Goal: Task Accomplishment & Management: Complete application form

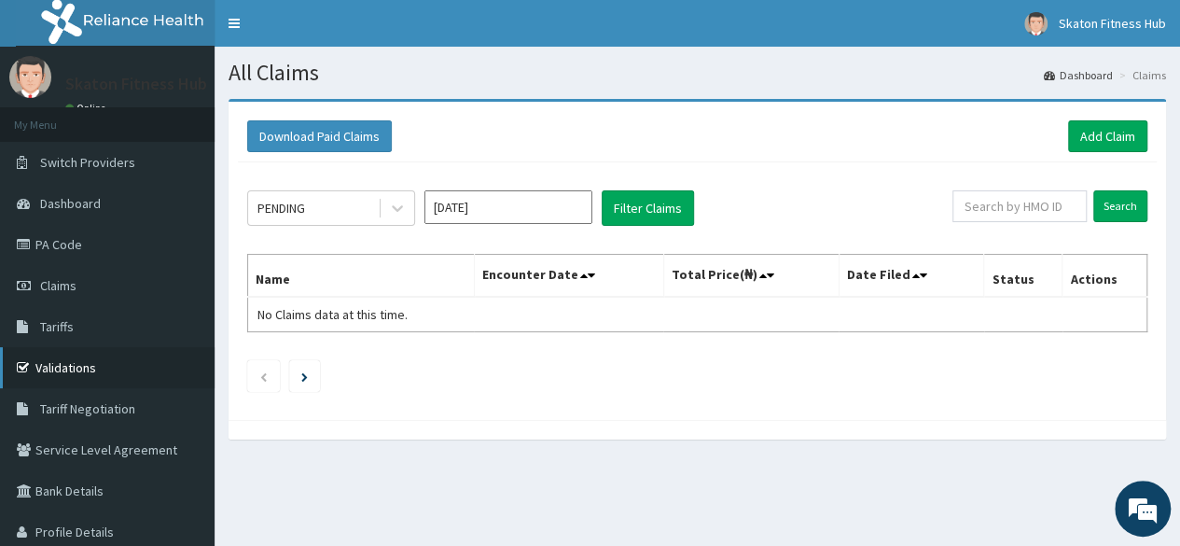
click at [58, 361] on link "Validations" at bounding box center [107, 367] width 215 height 41
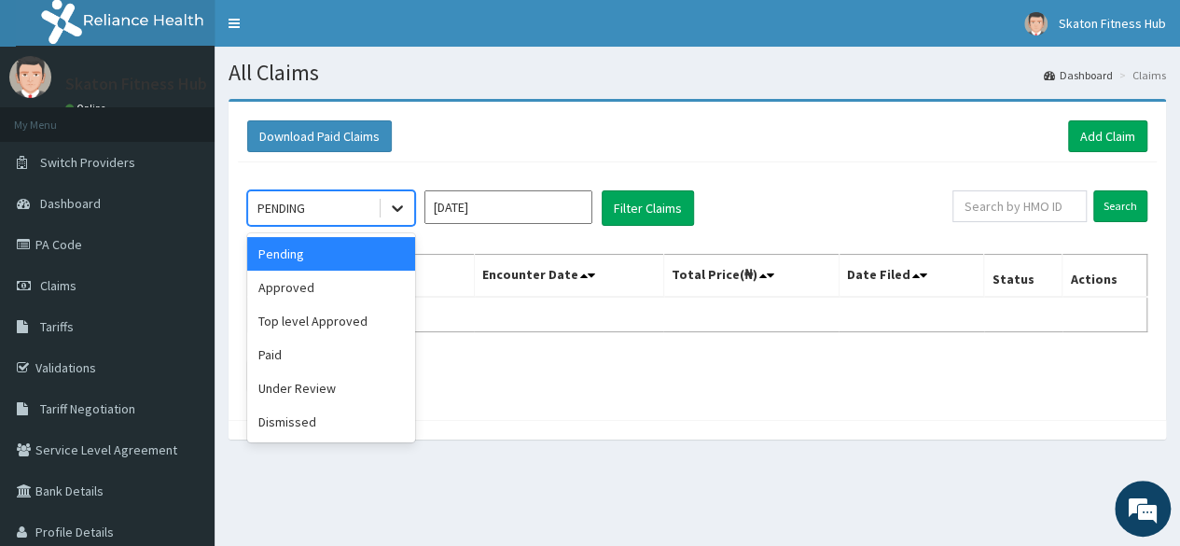
click at [409, 213] on div at bounding box center [398, 208] width 34 height 34
click at [366, 287] on div "Approved" at bounding box center [331, 287] width 168 height 34
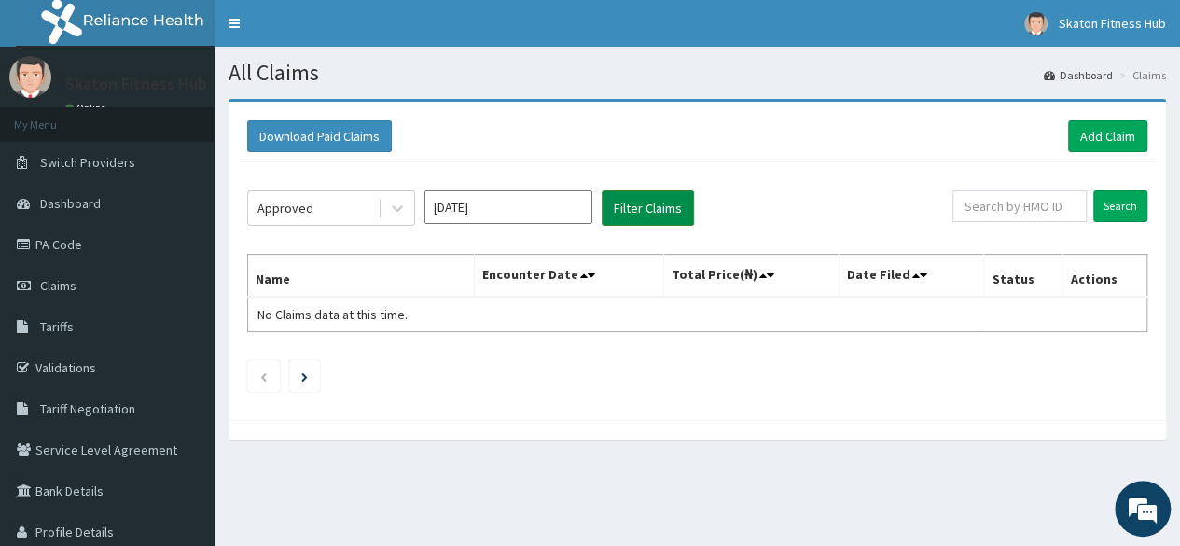
click at [624, 213] on button "Filter Claims" at bounding box center [648, 207] width 92 height 35
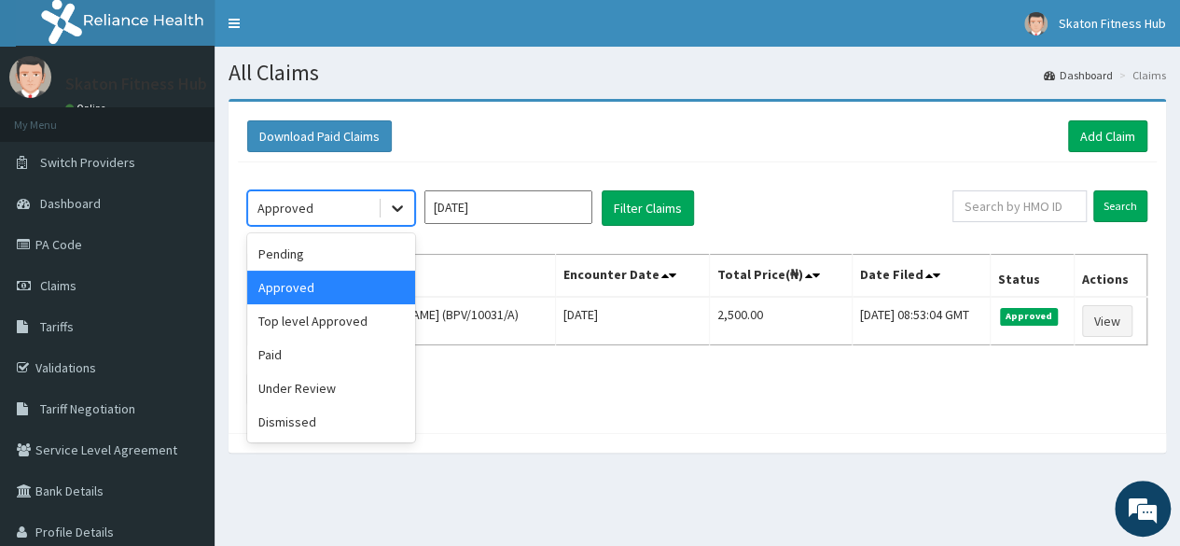
click at [399, 212] on icon at bounding box center [397, 208] width 19 height 19
click at [364, 366] on div "Paid" at bounding box center [331, 355] width 168 height 34
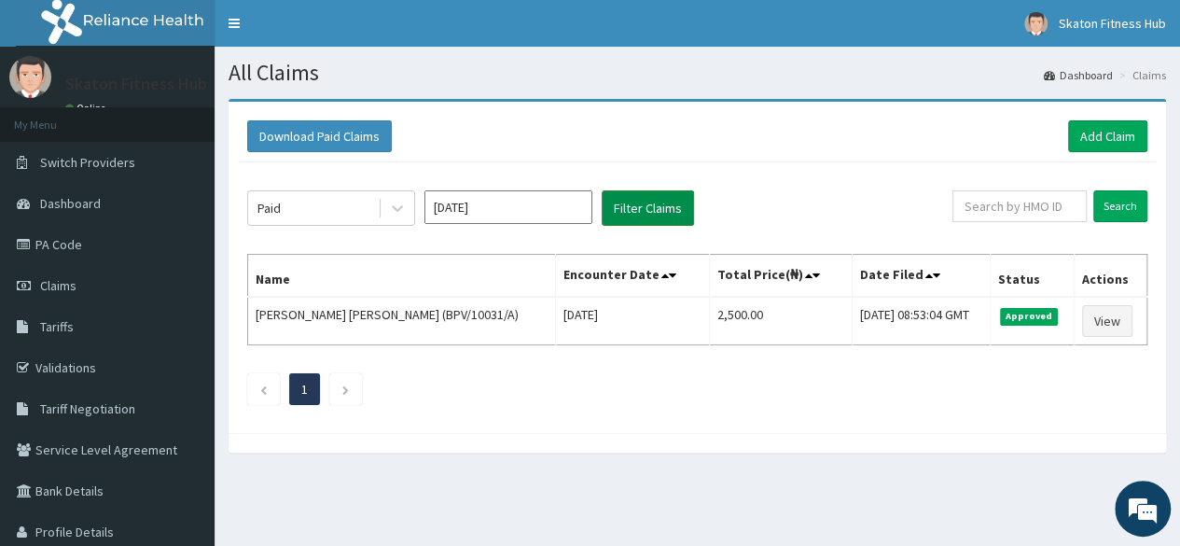
click at [641, 201] on button "Filter Claims" at bounding box center [648, 207] width 92 height 35
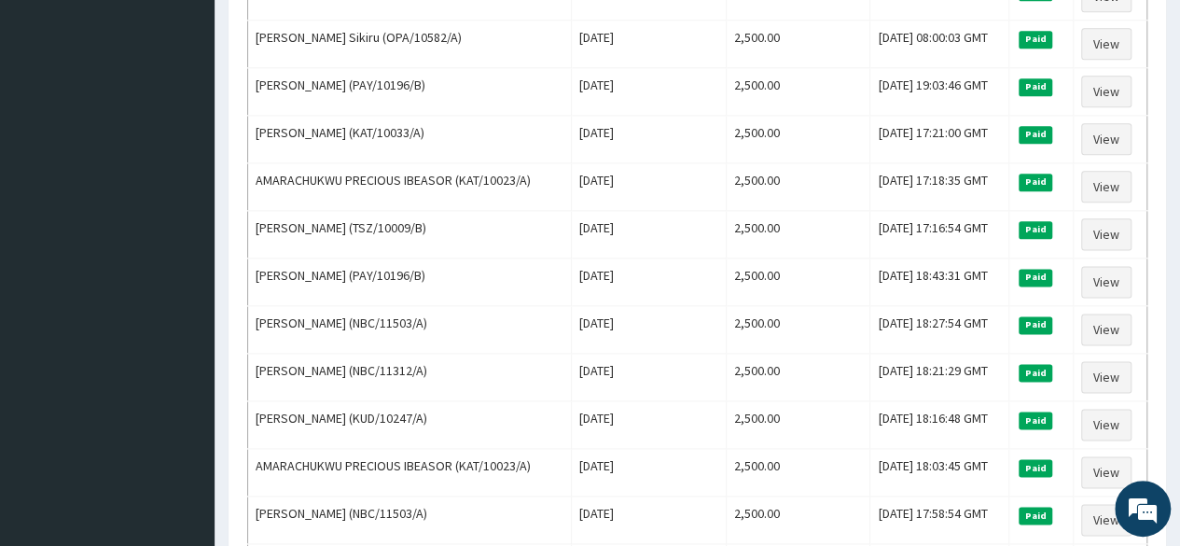
scroll to position [1089, 0]
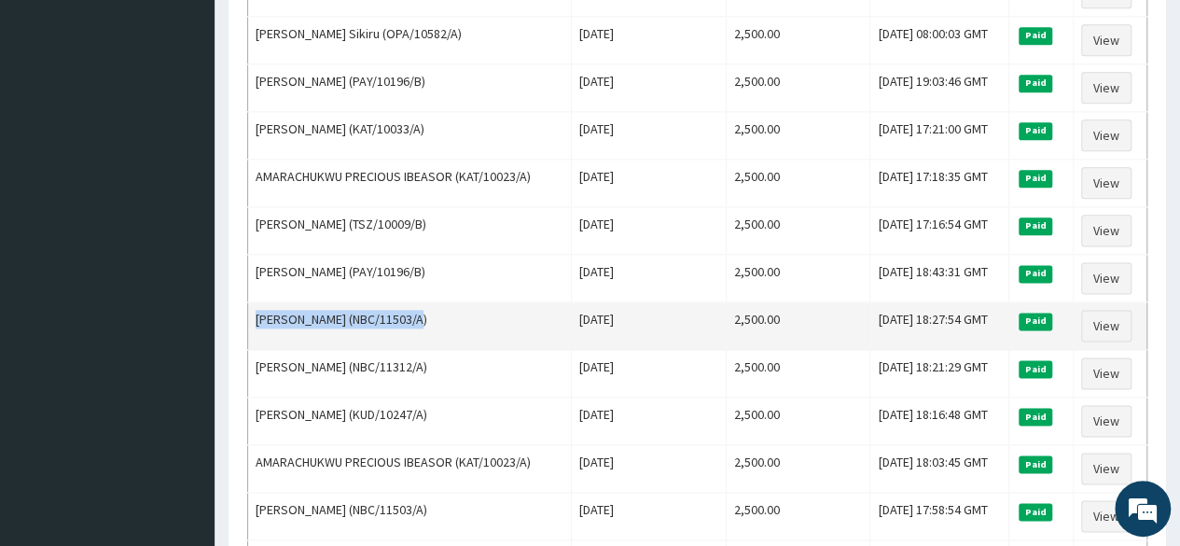
drag, startPoint x: 443, startPoint y: 294, endPoint x: 254, endPoint y: 292, distance: 189.3
click at [254, 302] on td "[PERSON_NAME] (NBC/11503/A)" at bounding box center [410, 326] width 324 height 48
copy td "[PERSON_NAME] (NBC/11503/A)"
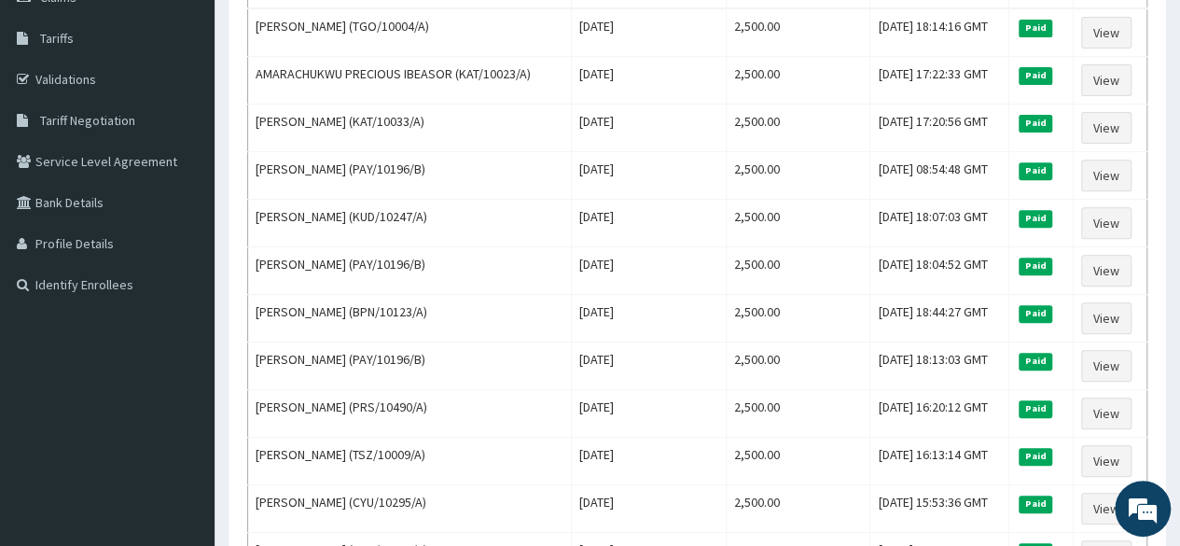
scroll to position [0, 0]
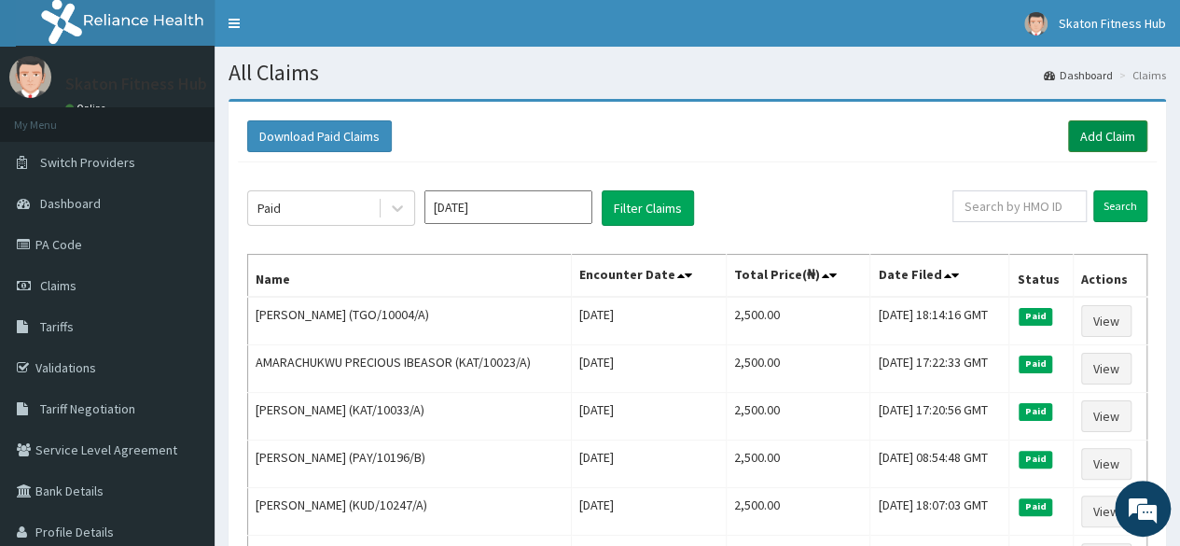
click at [1091, 126] on link "Add Claim" at bounding box center [1107, 136] width 79 height 32
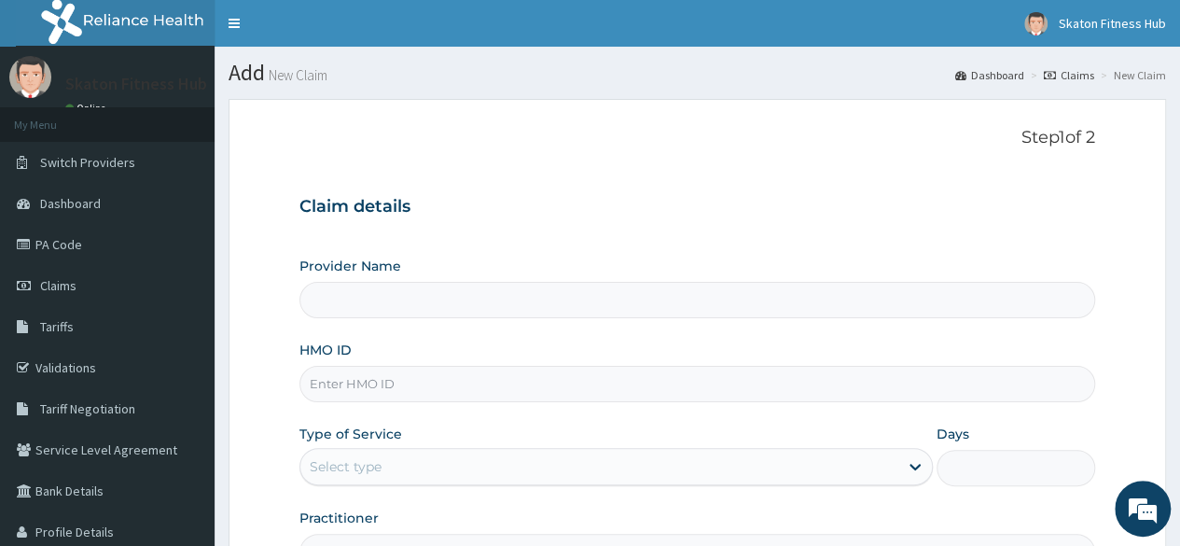
click at [340, 380] on input "HMO ID" at bounding box center [697, 384] width 796 height 36
paste input "[PERSON_NAME] (NBC/11503/A)"
type input "[PERSON_NAME] (NBC/11503/A)"
type input "Skaton Fitness Hub"
type input "1"
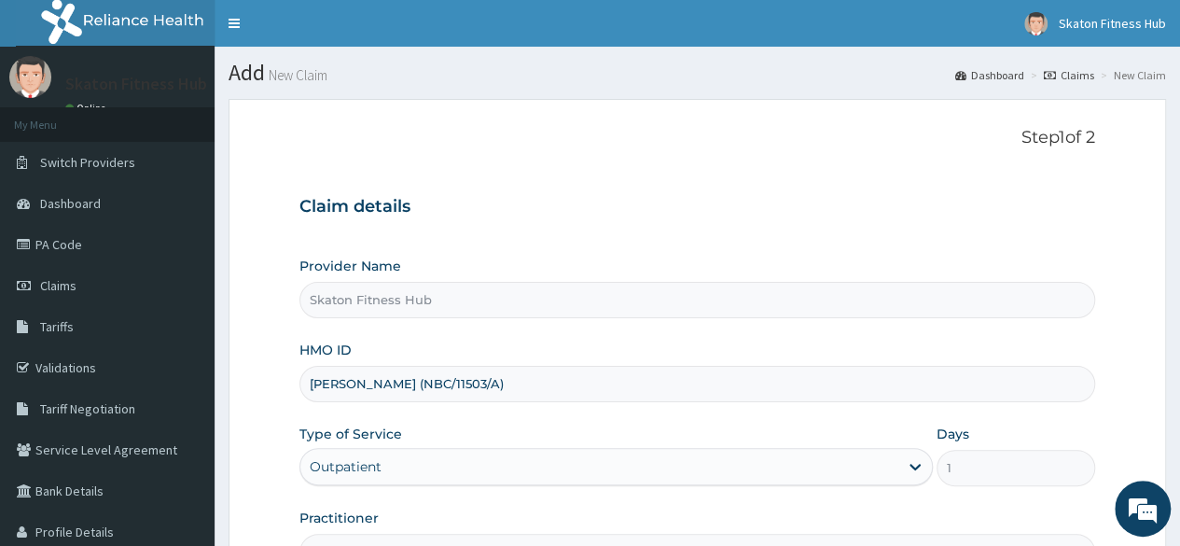
drag, startPoint x: 402, startPoint y: 386, endPoint x: 239, endPoint y: 367, distance: 164.3
click at [239, 367] on form "Step 1 of 2 Claim details Provider Name Skaton Fitness Hub HMO ID [PERSON_NAME]…" at bounding box center [697, 401] width 937 height 605
click at [402, 380] on input "NBC/11503/A)" at bounding box center [697, 384] width 796 height 36
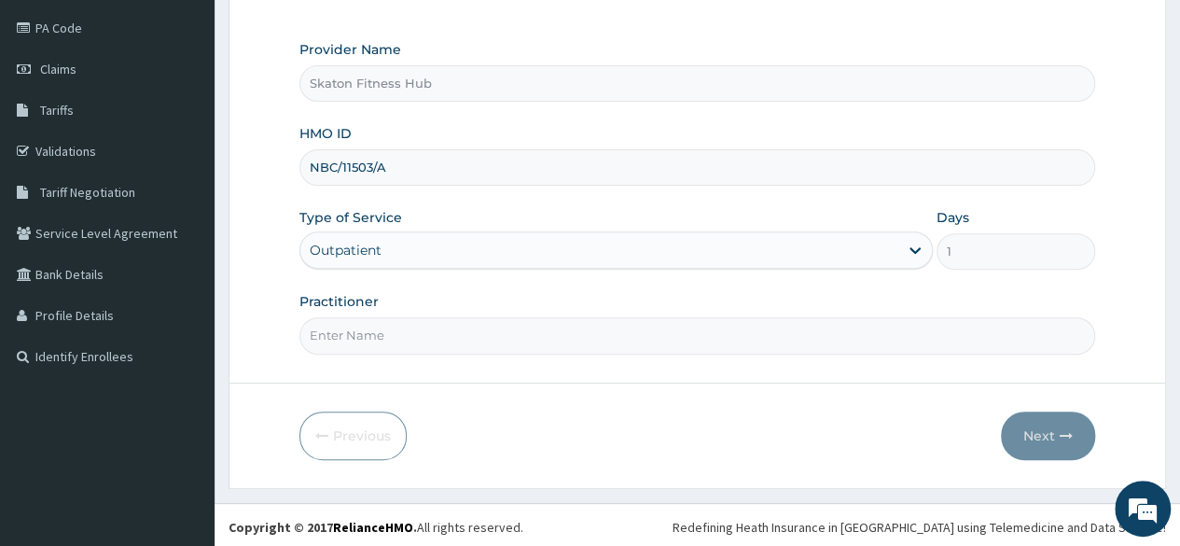
type input "NBC/11503/A"
click at [312, 331] on input "Practitioner" at bounding box center [697, 335] width 796 height 36
paste input "[PERSON_NAME] (NBC/11503/A)"
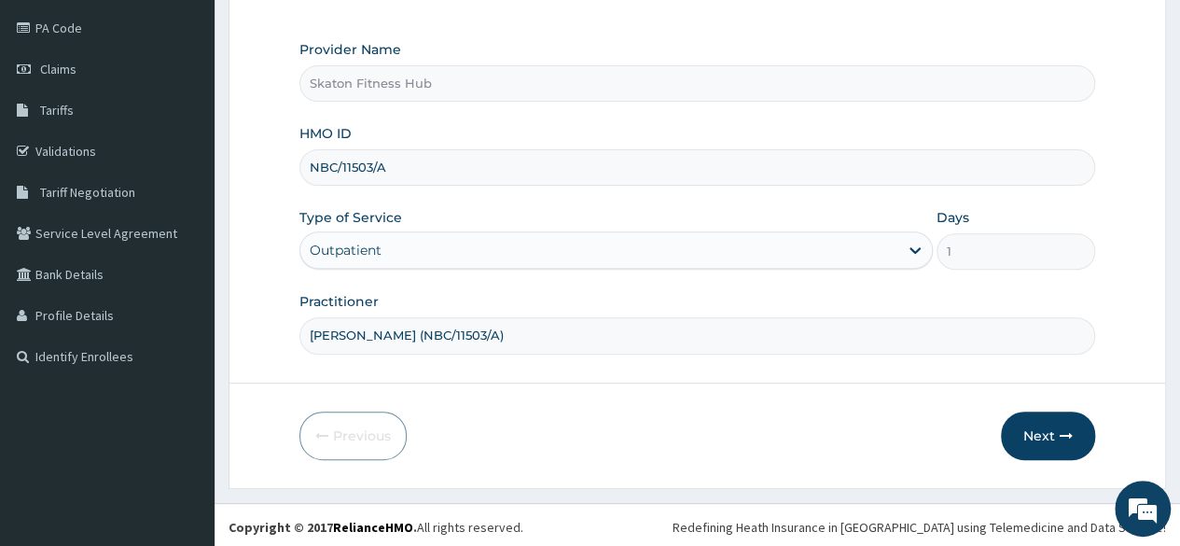
scroll to position [0, 0]
drag, startPoint x: 397, startPoint y: 331, endPoint x: 701, endPoint y: 281, distance: 308.2
click at [701, 281] on div "Provider Name Skaton Fitness Hub HMO ID NBC/11503/A Type of Service Outpatient …" at bounding box center [697, 196] width 796 height 313
type input "Samuel Aluko"
click at [1057, 426] on button "Next" at bounding box center [1048, 435] width 94 height 49
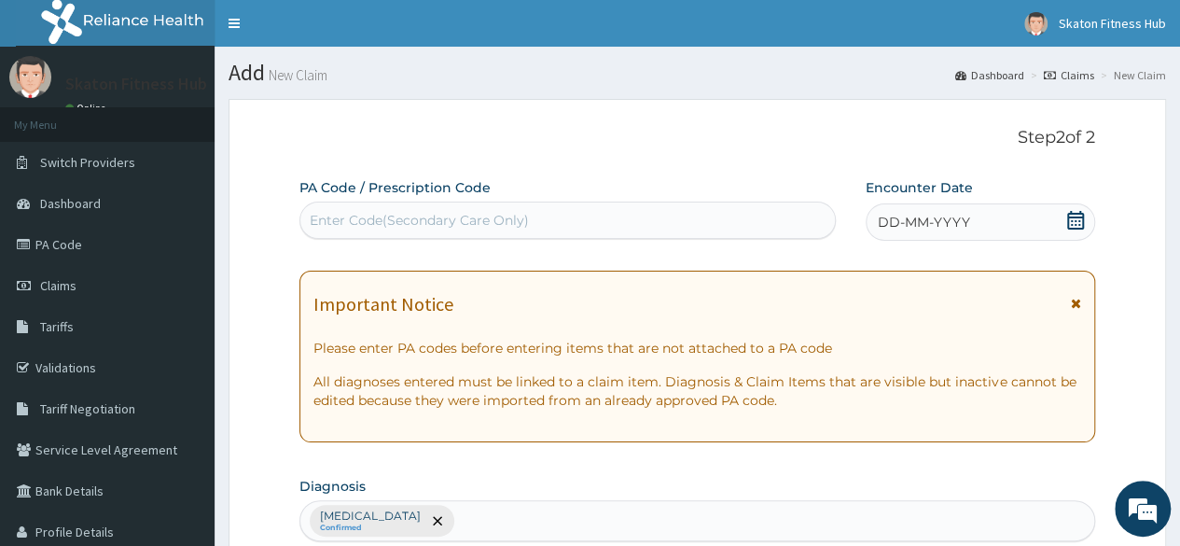
click at [420, 221] on div "Enter Code(Secondary Care Only)" at bounding box center [419, 220] width 219 height 19
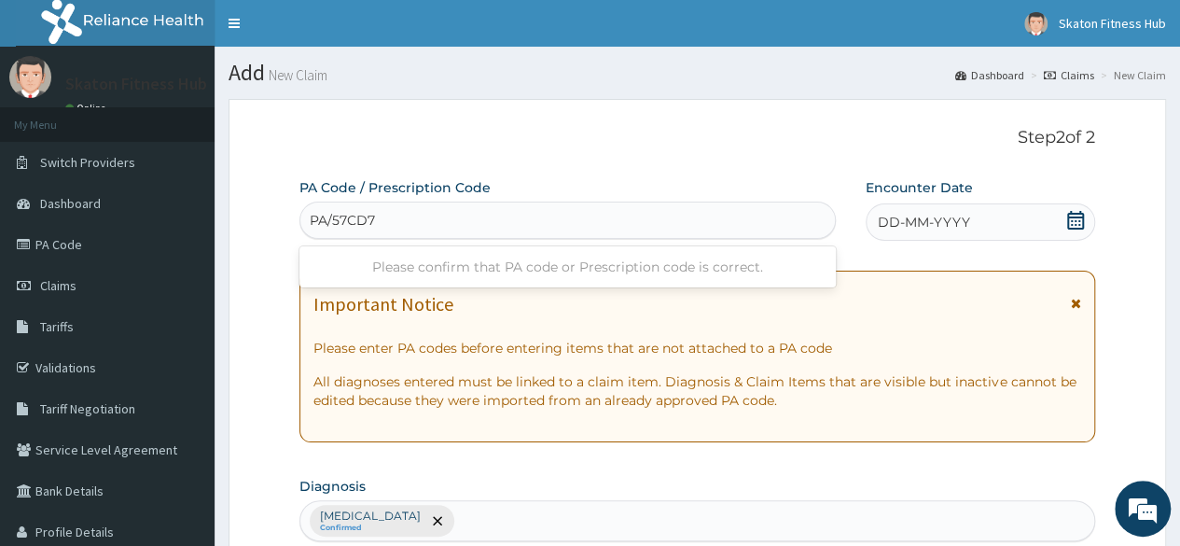
type input "PA/57CD78"
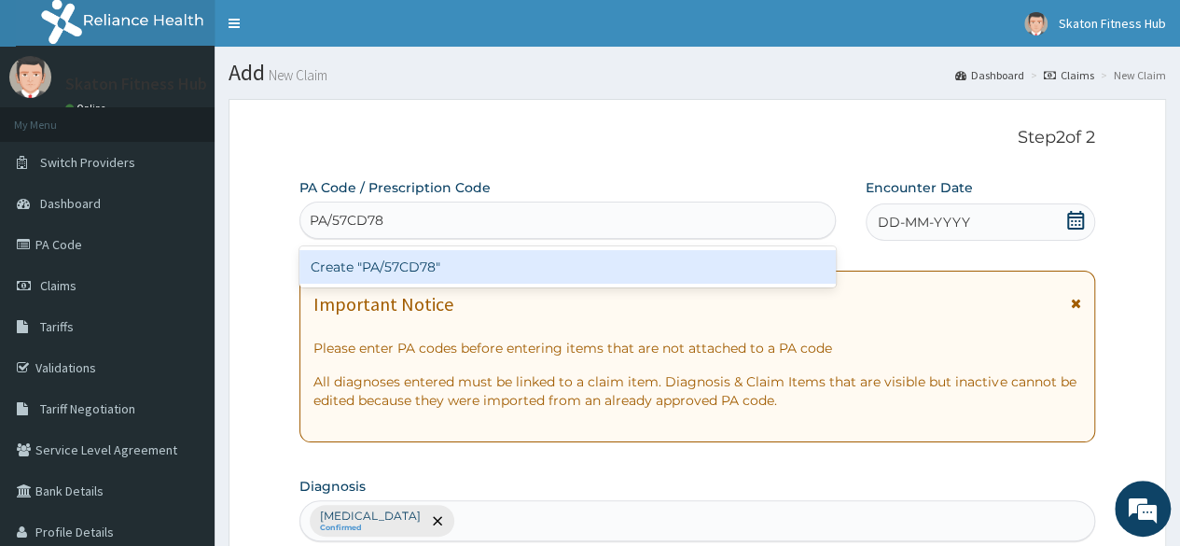
click at [431, 270] on div "Create "PA/57CD78"" at bounding box center [566, 267] width 535 height 34
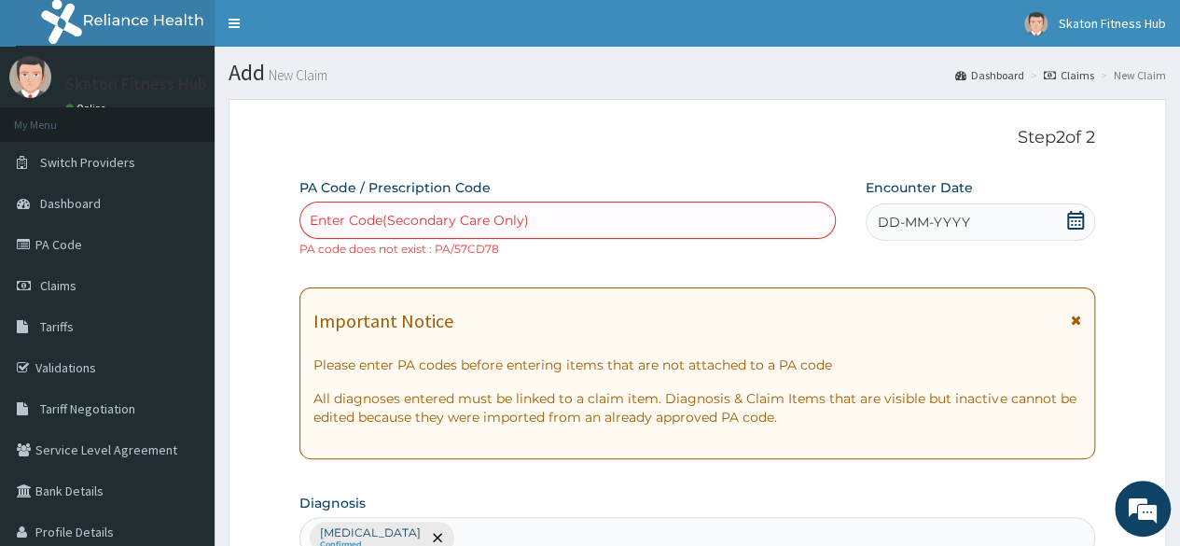
click at [472, 229] on div "Enter Code(Secondary Care Only)" at bounding box center [419, 220] width 219 height 19
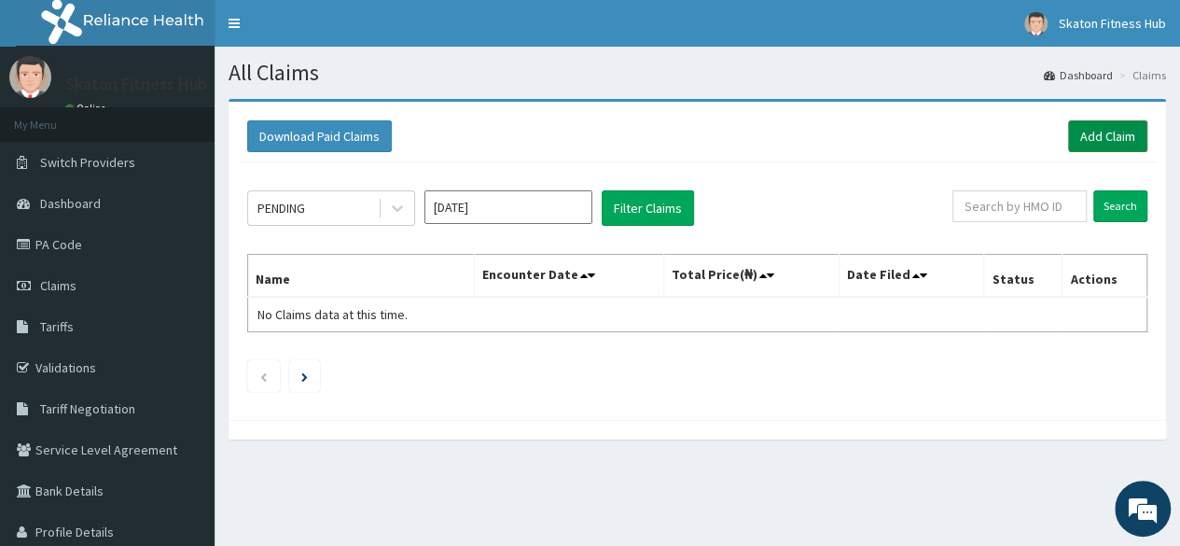
click at [1105, 146] on link "Add Claim" at bounding box center [1107, 136] width 79 height 32
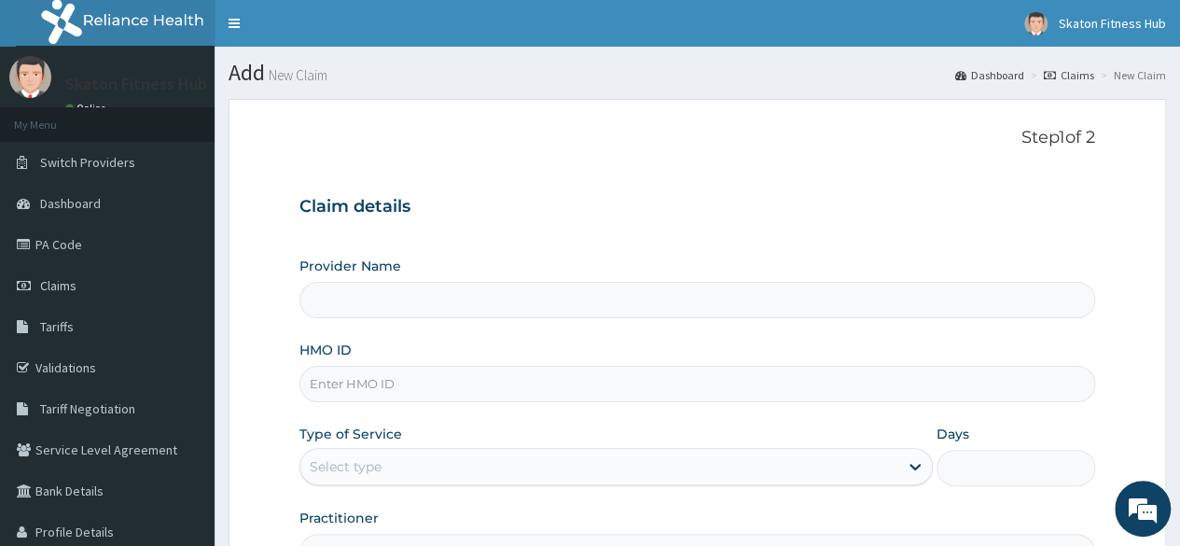
click at [351, 381] on input "HMO ID" at bounding box center [697, 384] width 796 height 36
paste input "[PERSON_NAME] (NBC/11503/A)"
type input "[PERSON_NAME] (NBC/11503/A)"
type input "Skaton Fitness Hub"
type input "1"
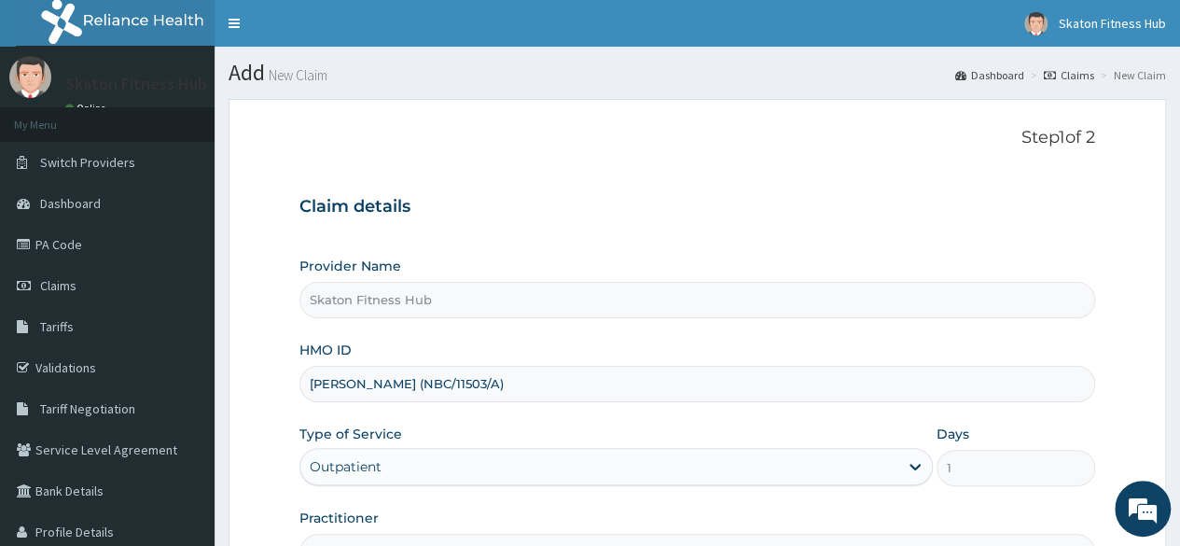
drag, startPoint x: 403, startPoint y: 382, endPoint x: 227, endPoint y: 368, distance: 176.8
click at [227, 368] on section "Step 1 of 2 Claim details Provider Name Skaton Fitness Hub HMO ID [PERSON_NAME]…" at bounding box center [697, 401] width 965 height 633
click at [394, 378] on input "NBC/11503/A)" at bounding box center [697, 384] width 796 height 36
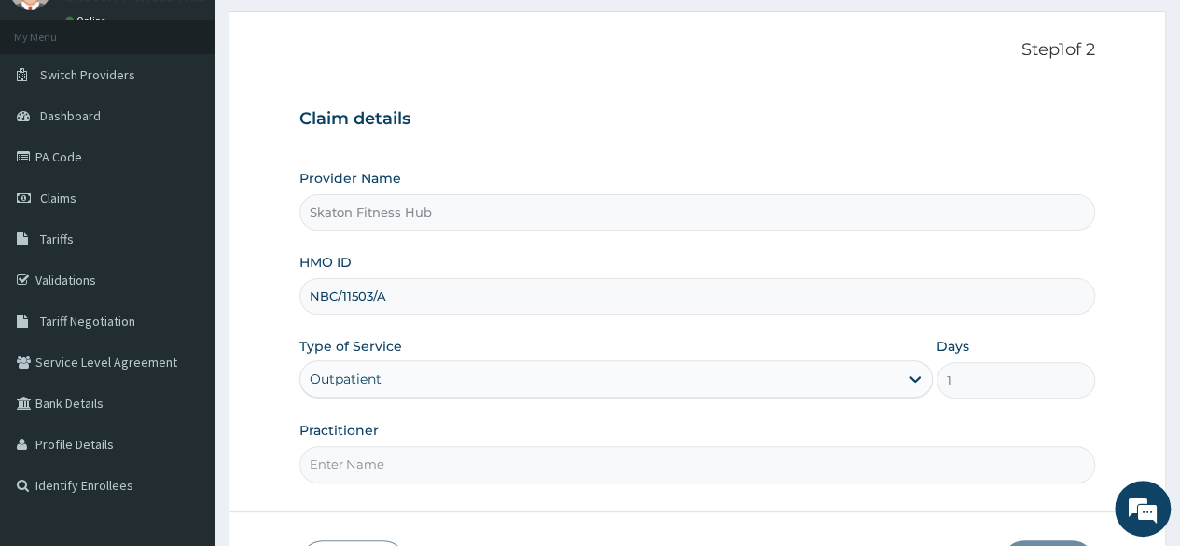
scroll to position [95, 0]
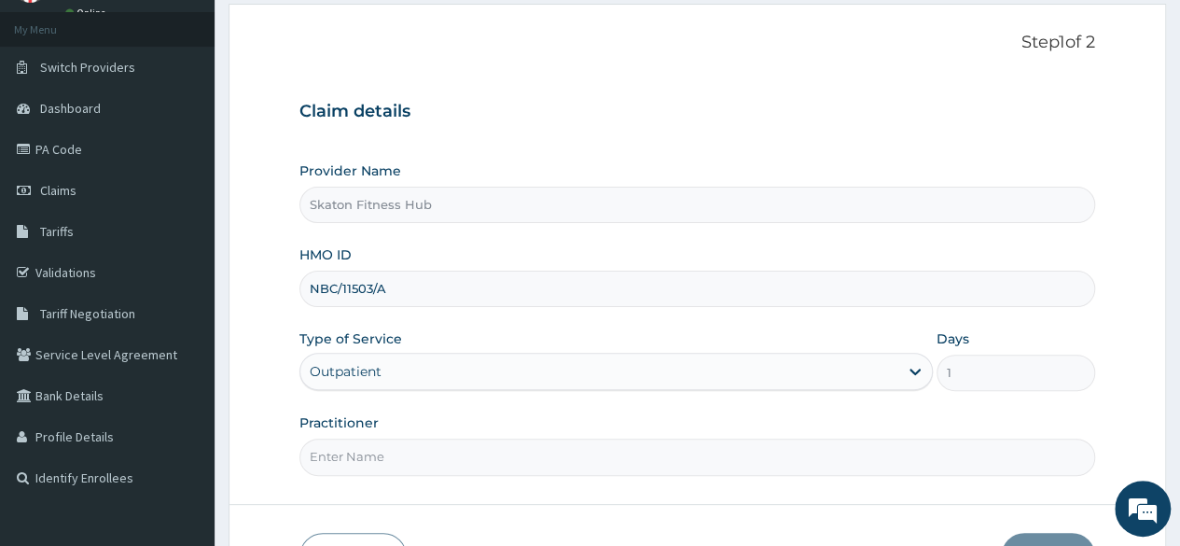
type input "NBC/11503/A"
click at [312, 457] on input "Practitioner" at bounding box center [697, 456] width 796 height 36
paste input "Samuel Aluko (NBC/11503/A)"
drag, startPoint x: 396, startPoint y: 458, endPoint x: 550, endPoint y: 449, distance: 154.2
click at [550, 449] on input "Samuel Aluko (NBC/11503/A)" at bounding box center [697, 456] width 796 height 36
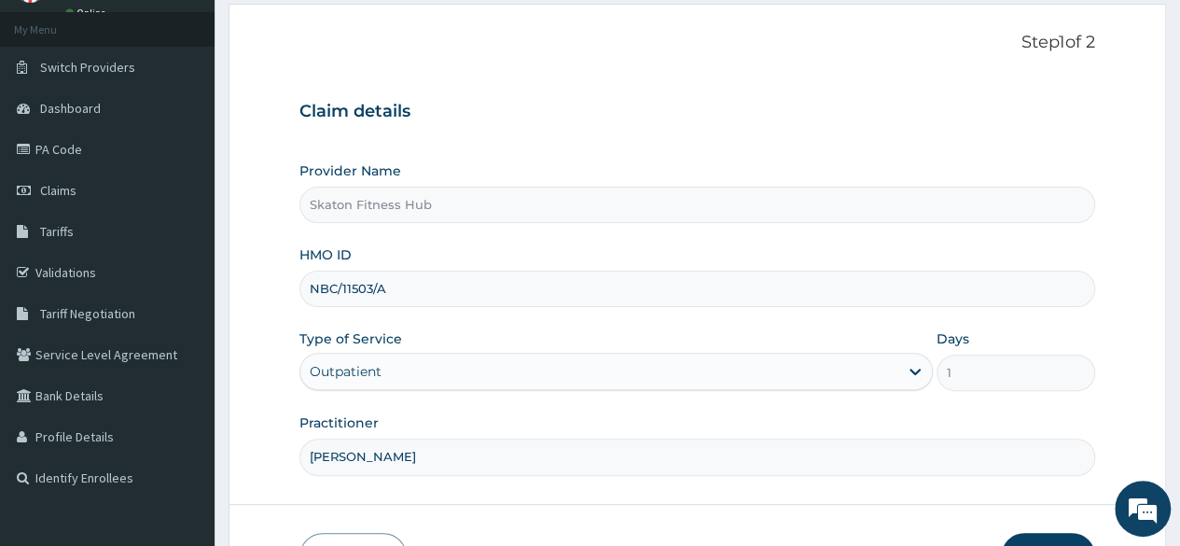
scroll to position [216, 0]
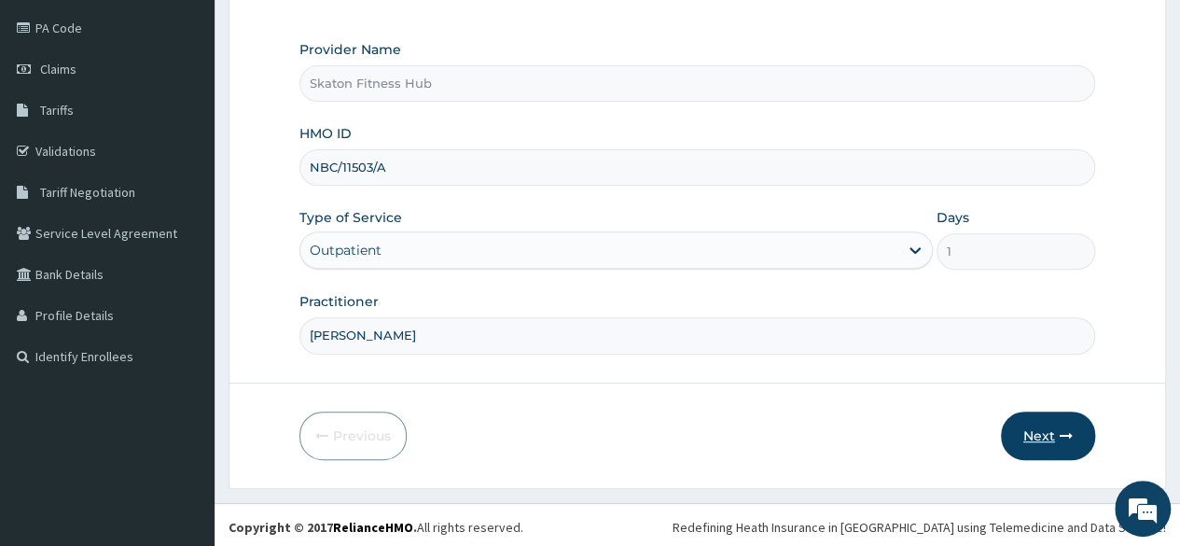
type input "Samuel Aluko"
click at [1043, 419] on button "Next" at bounding box center [1048, 435] width 94 height 49
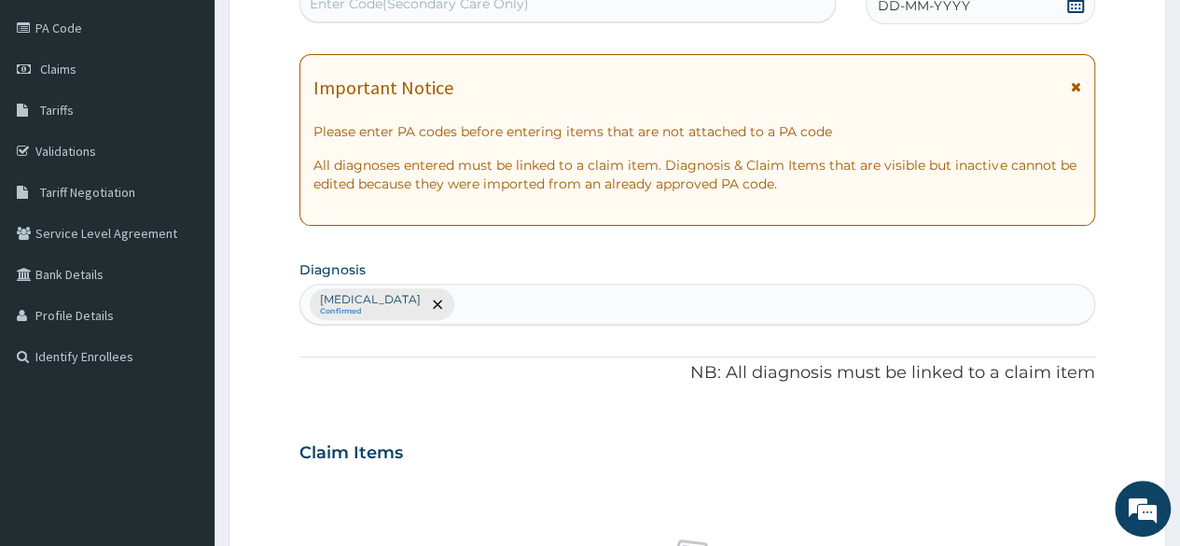
scroll to position [0, 0]
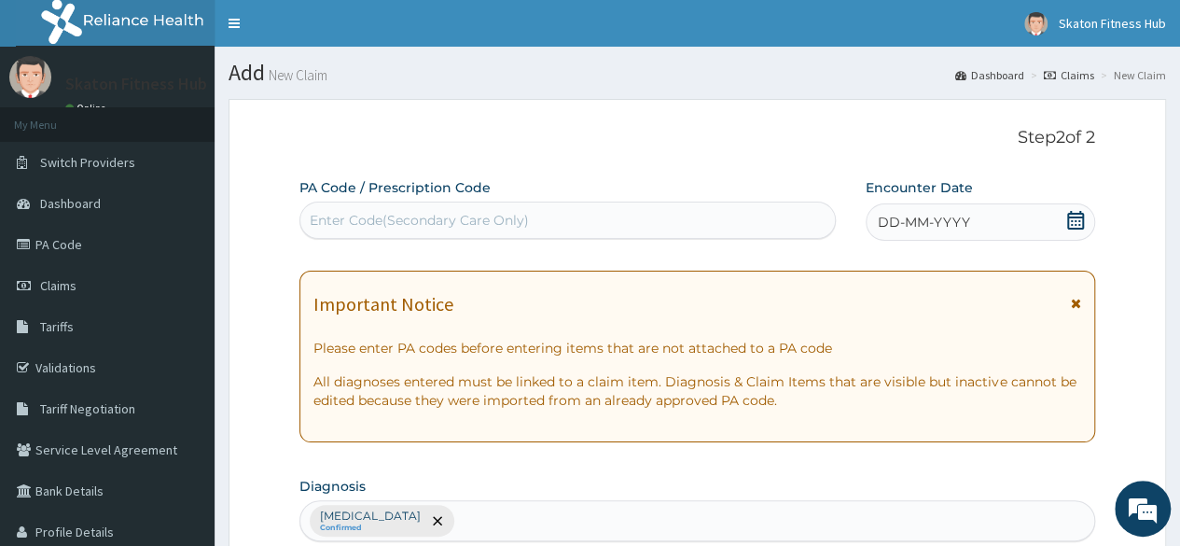
click at [463, 208] on div "Enter Code(Secondary Care Only)" at bounding box center [567, 220] width 534 height 30
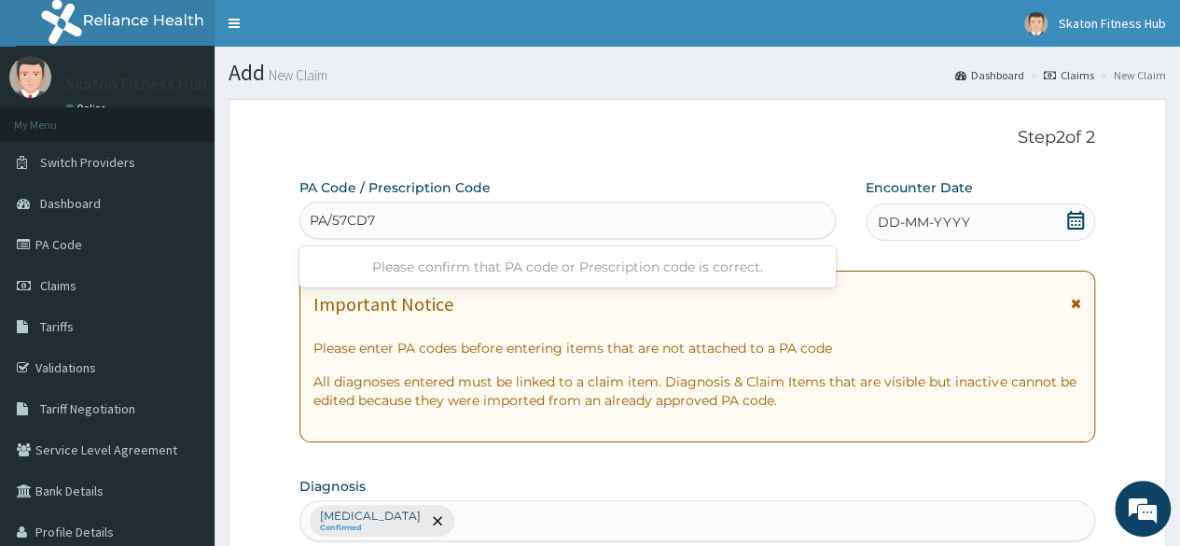
type input "PA/57CD78"
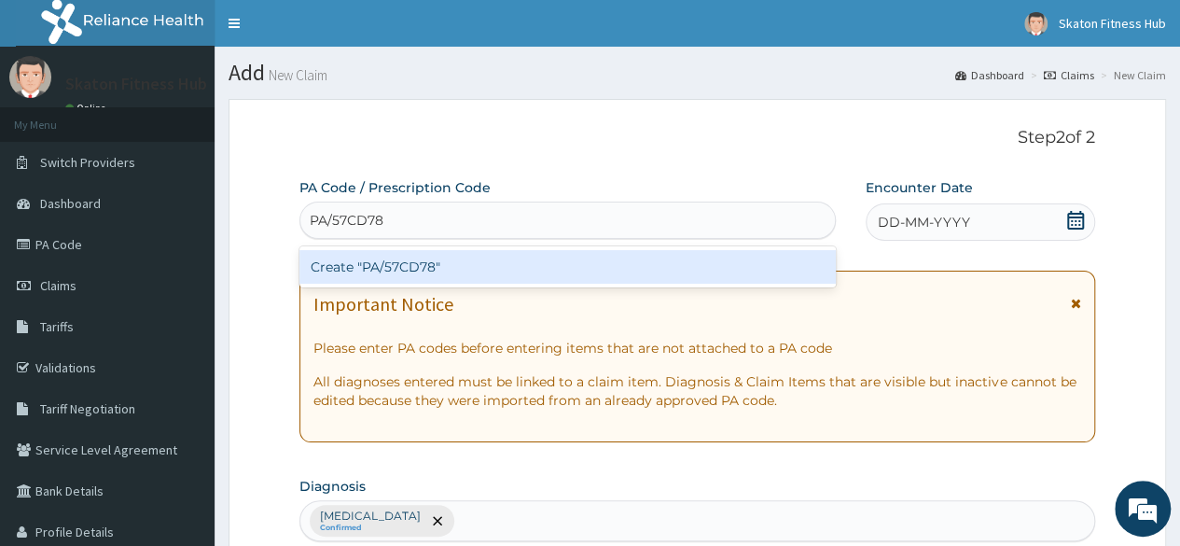
click at [474, 273] on div "Create "PA/57CD78"" at bounding box center [566, 267] width 535 height 34
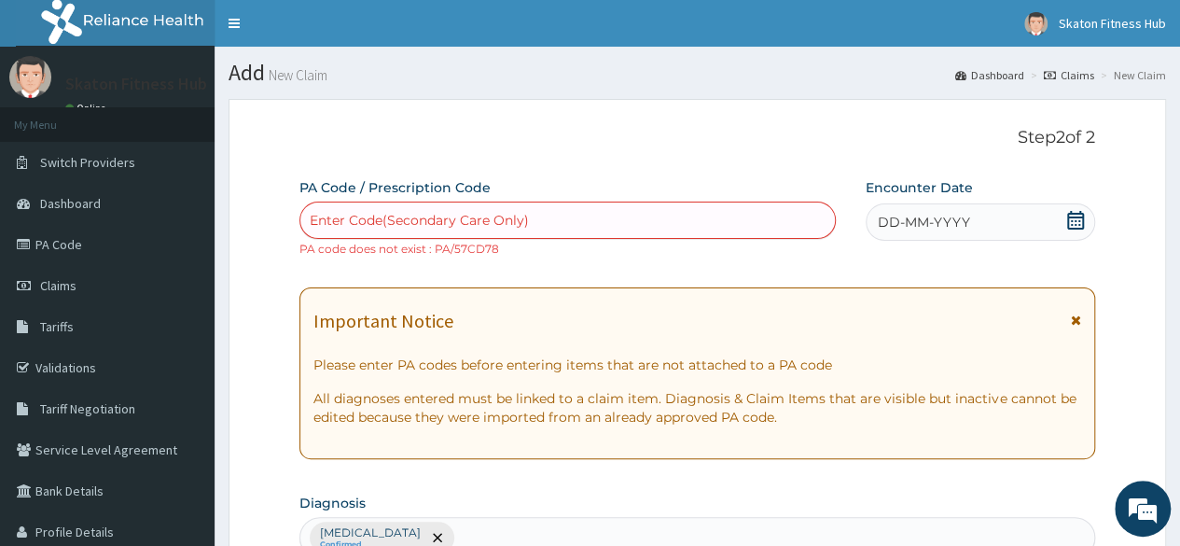
click at [420, 196] on label "PA Code / Prescription Code" at bounding box center [394, 187] width 191 height 19
click at [419, 210] on div "Enter Code(Secondary Care Only)" at bounding box center [567, 220] width 534 height 30
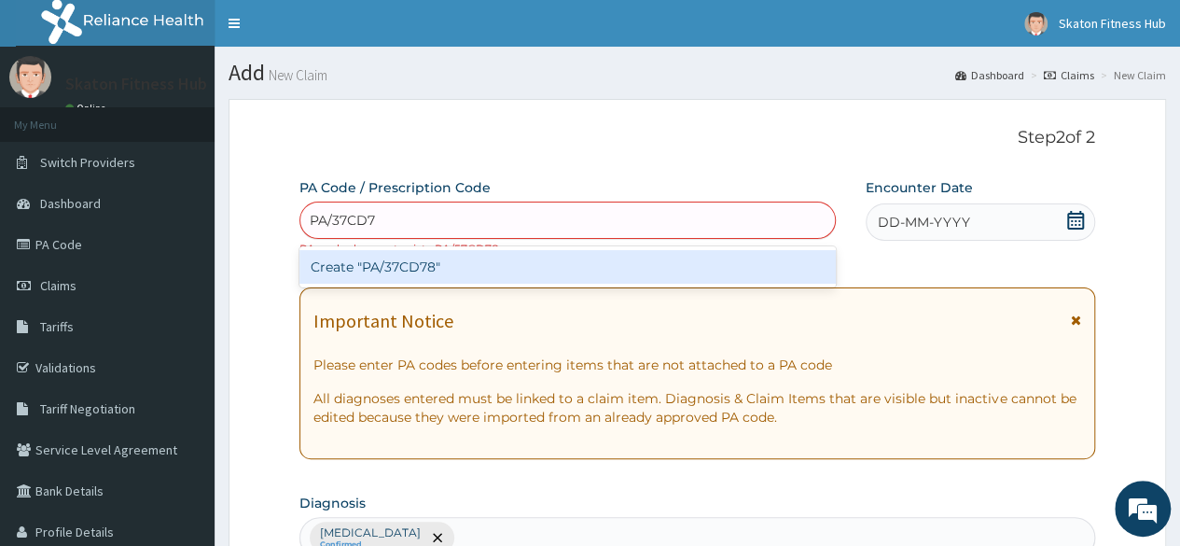
type input "PA/37CD78"
click at [422, 264] on div "Create "PA/37CD78"" at bounding box center [566, 267] width 535 height 34
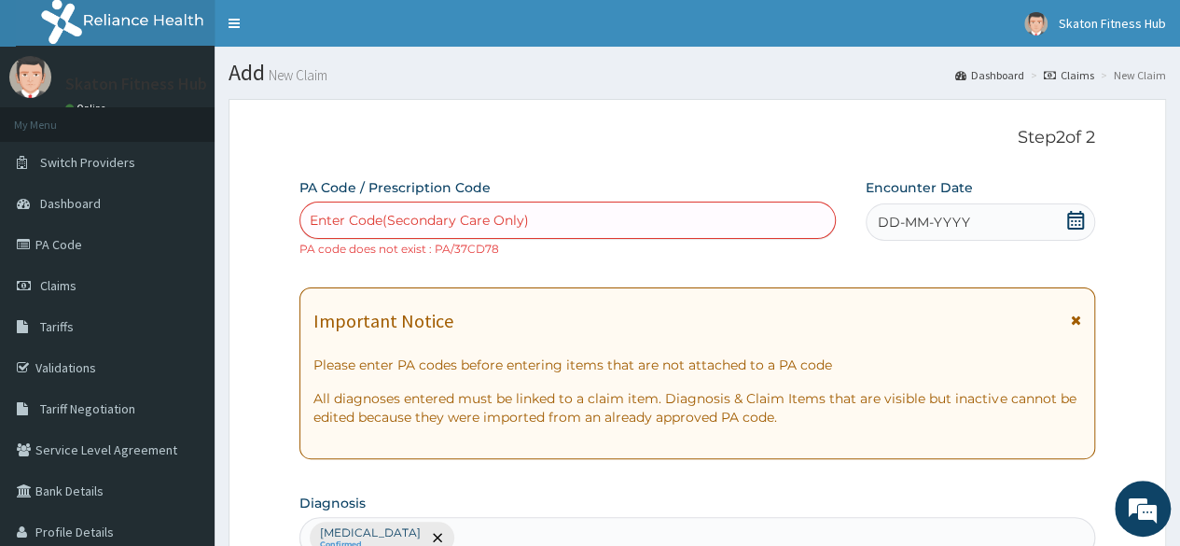
click at [350, 215] on div "Enter Code(Secondary Care Only)" at bounding box center [419, 220] width 219 height 19
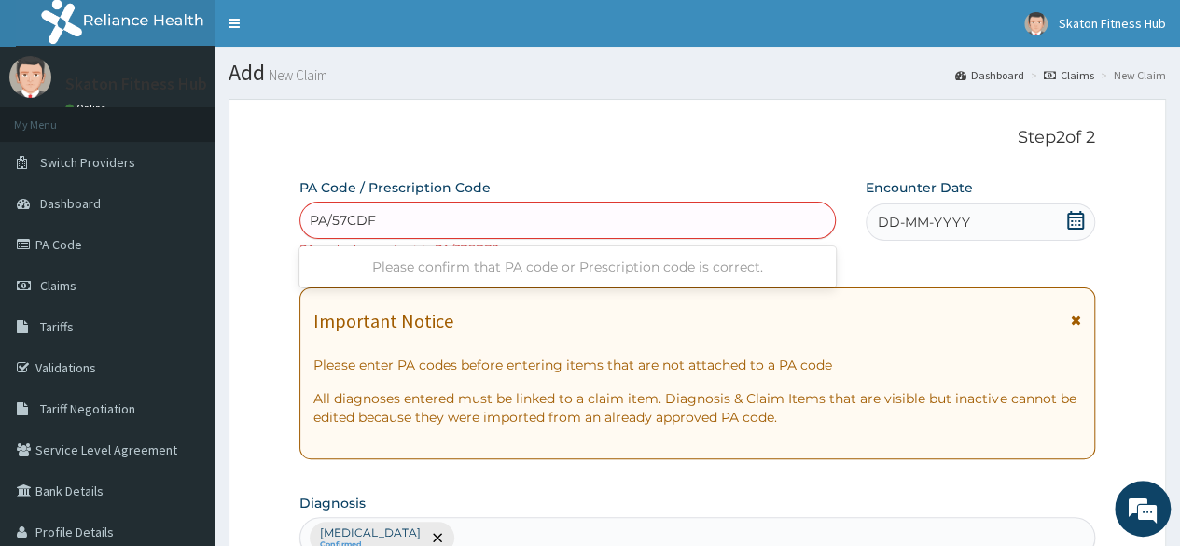
type input "PA/57CDF8"
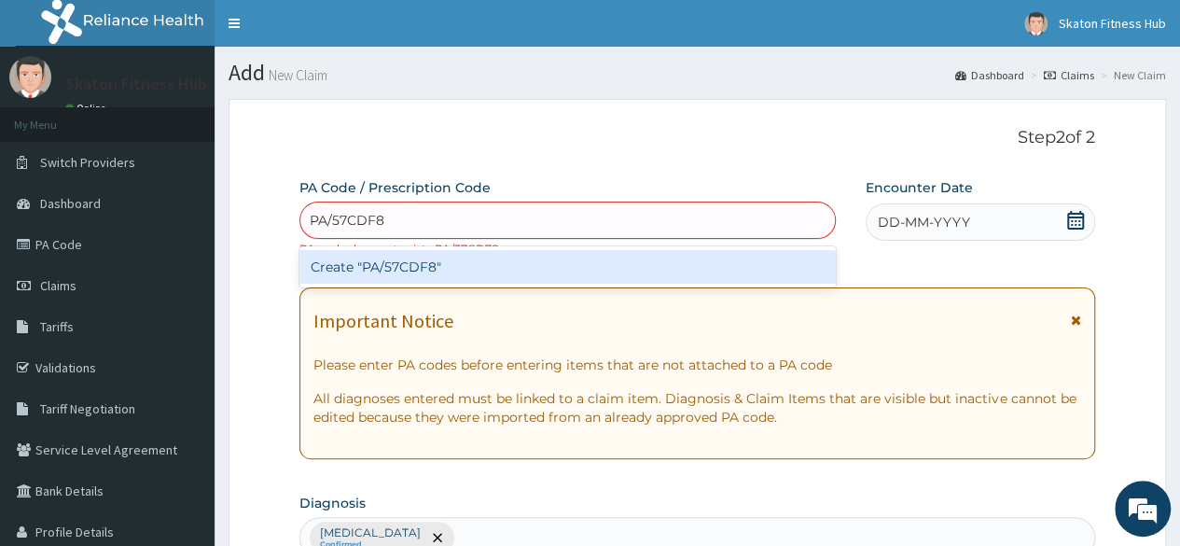
click at [392, 286] on div "Create "PA/57CDF8"" at bounding box center [566, 266] width 535 height 41
click at [409, 264] on div "Create "PA/57CDF8"" at bounding box center [566, 267] width 535 height 34
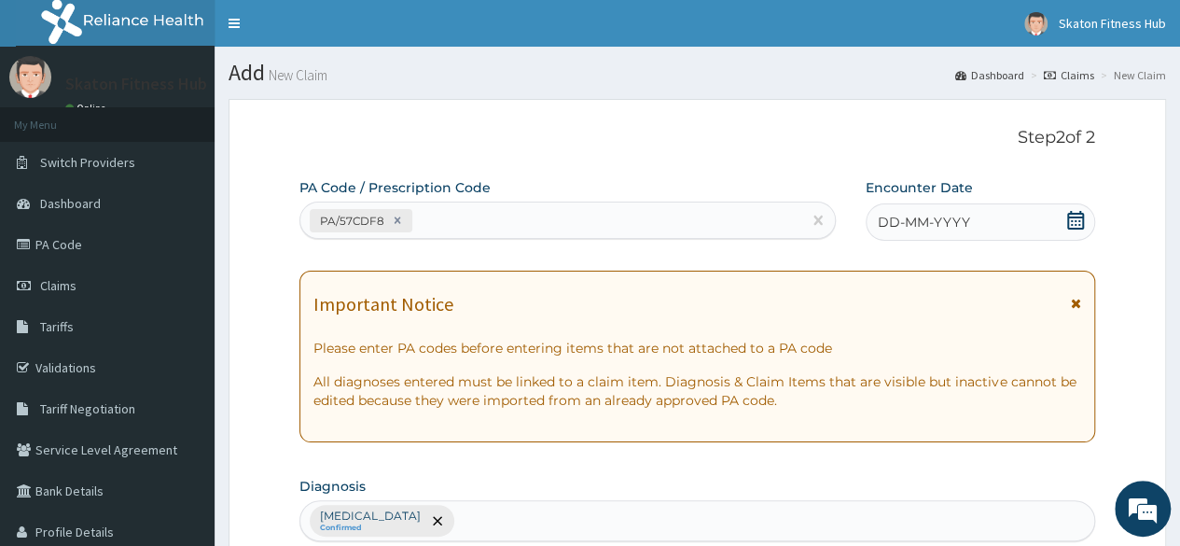
click at [1076, 212] on icon at bounding box center [1075, 220] width 17 height 19
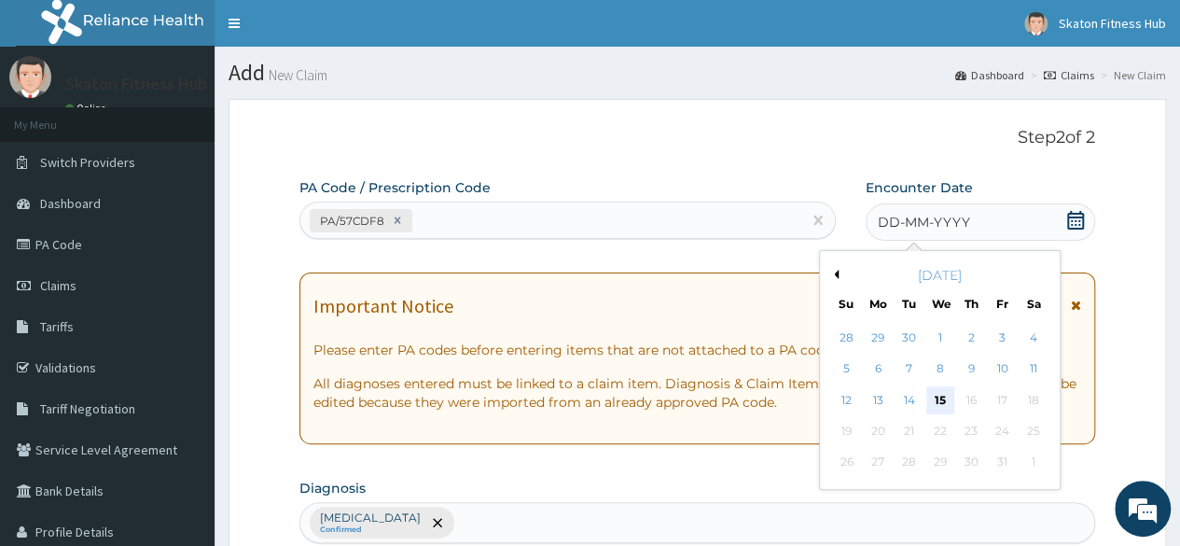
click at [937, 394] on div "15" at bounding box center [939, 400] width 28 height 28
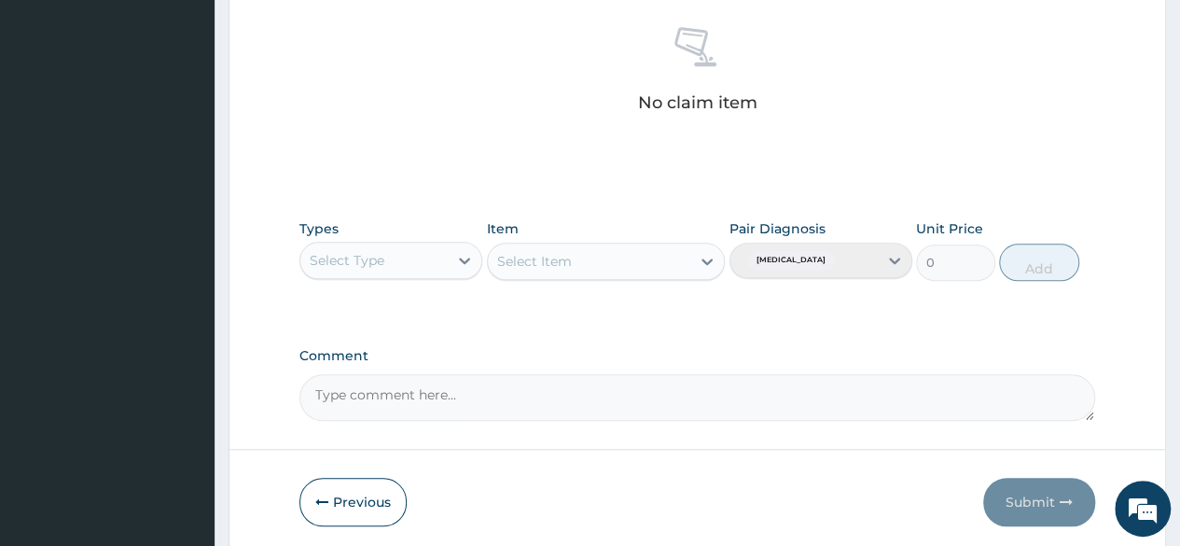
scroll to position [796, 0]
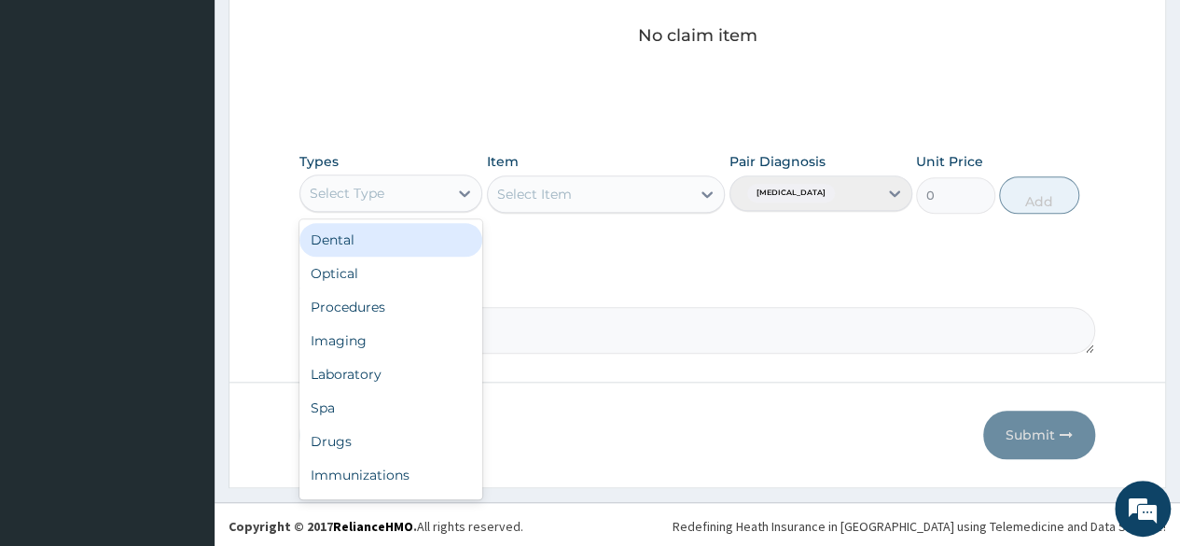
click at [395, 191] on div "Select Type" at bounding box center [373, 193] width 147 height 30
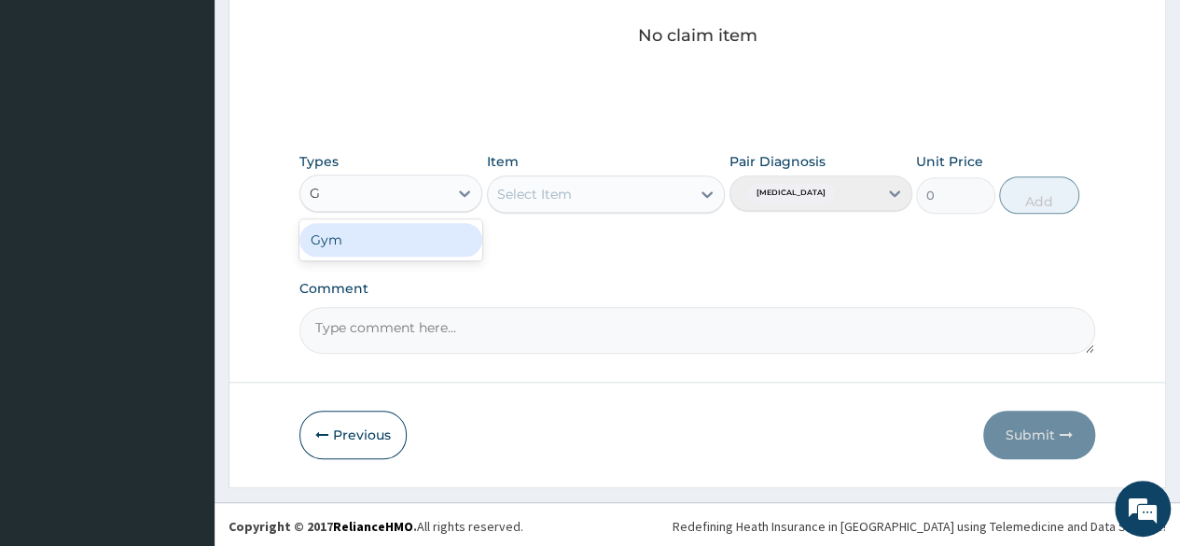
type input "GY"
click at [406, 237] on div "Gym" at bounding box center [390, 240] width 183 height 34
click at [573, 193] on div "Select Item" at bounding box center [606, 193] width 239 height 37
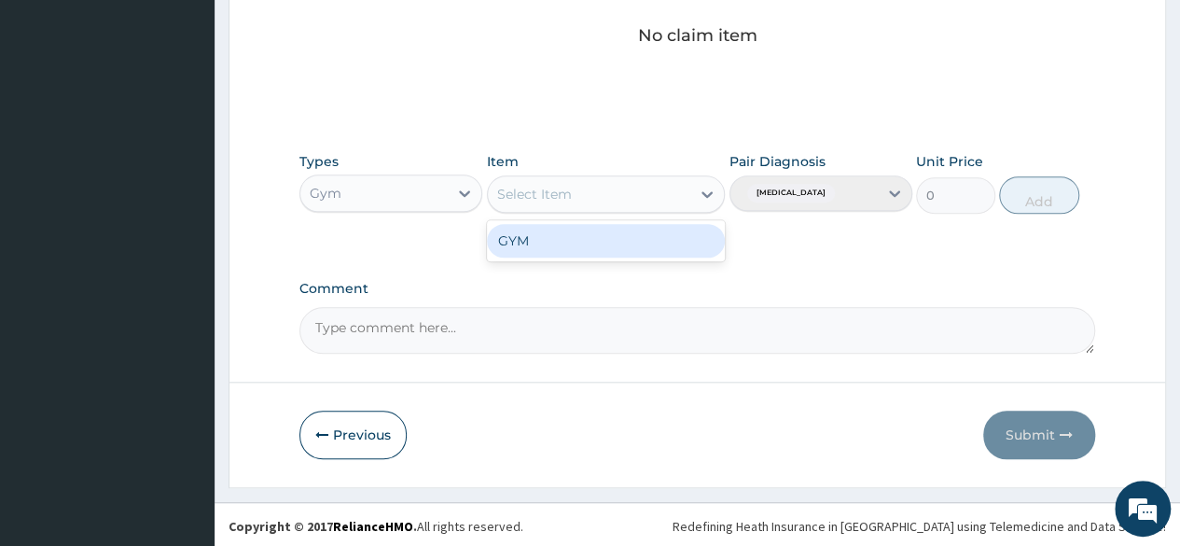
click at [573, 193] on div "Select Item" at bounding box center [589, 194] width 203 height 30
click at [561, 246] on div "GYM" at bounding box center [606, 241] width 239 height 34
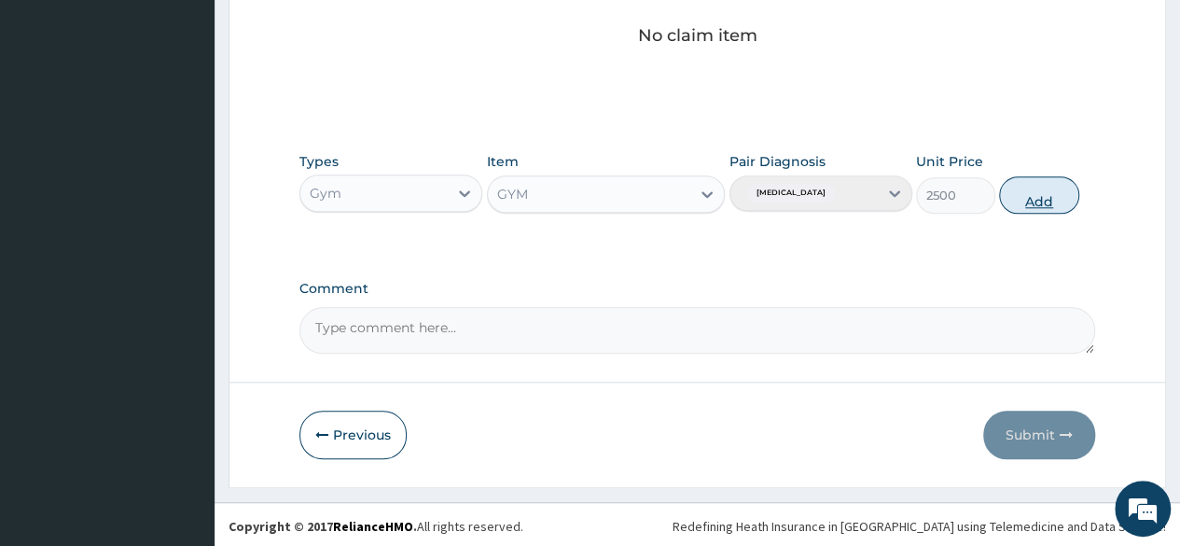
click at [1029, 197] on button "Add" at bounding box center [1038, 194] width 79 height 37
type input "0"
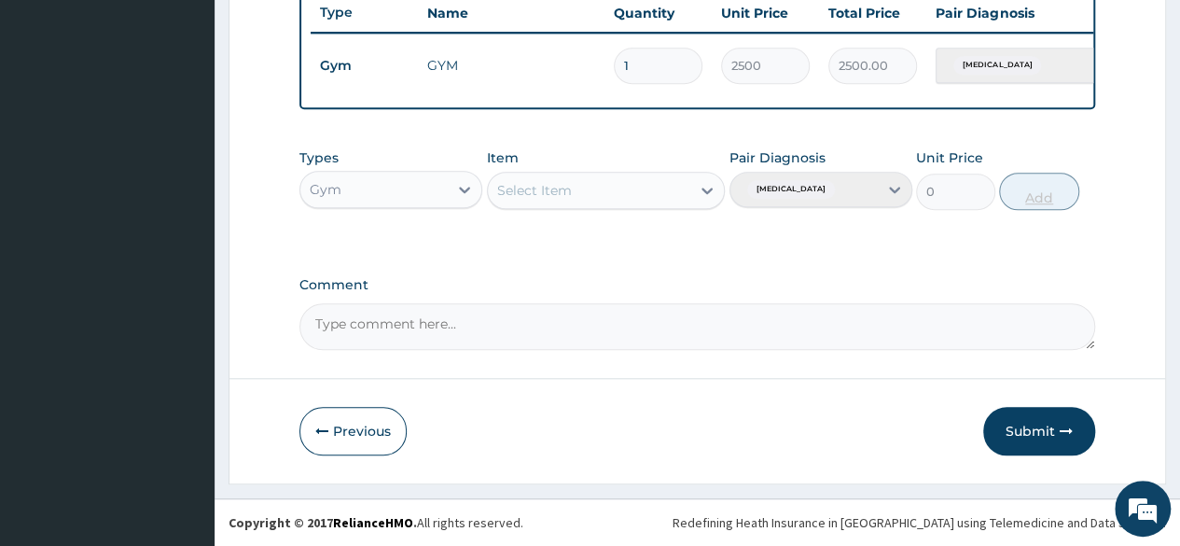
scroll to position [722, 0]
click at [1044, 443] on button "Submit" at bounding box center [1039, 431] width 112 height 49
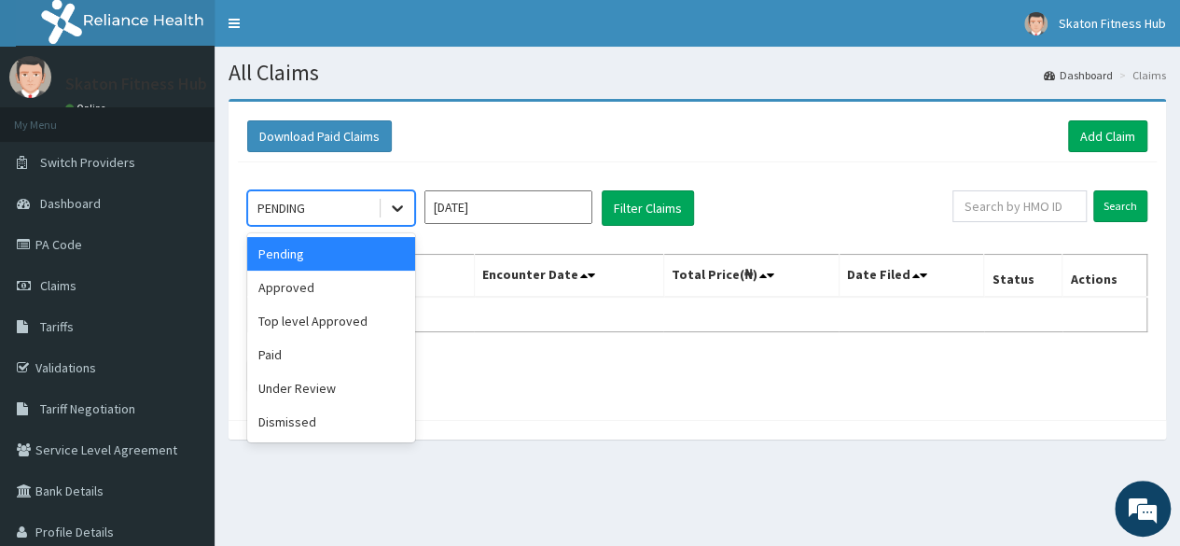
click at [396, 211] on icon at bounding box center [397, 208] width 19 height 19
click at [360, 285] on div "Approved" at bounding box center [331, 287] width 168 height 34
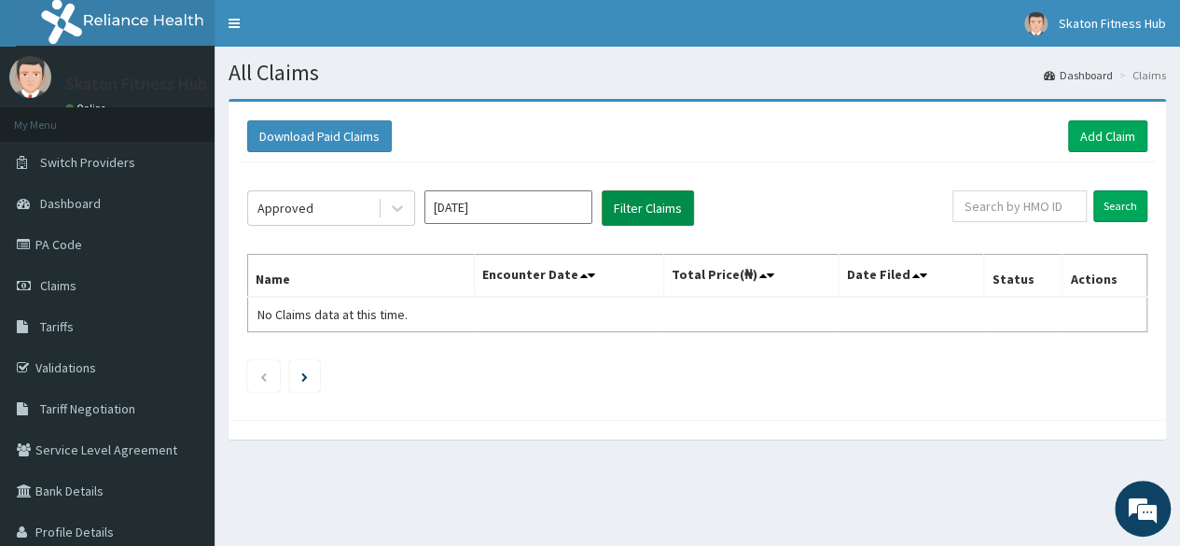
click at [664, 215] on button "Filter Claims" at bounding box center [648, 207] width 92 height 35
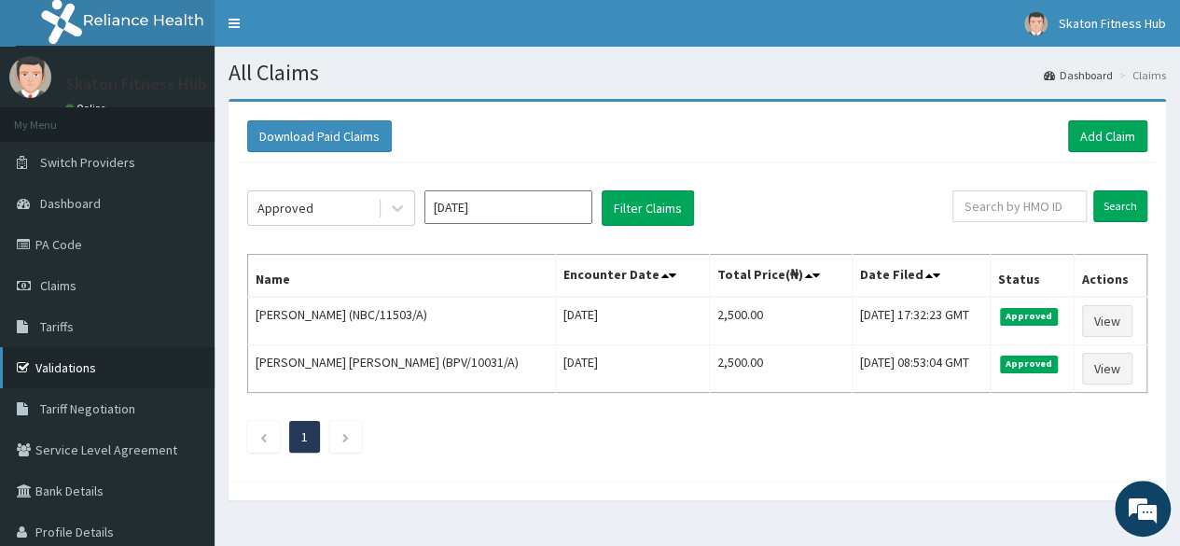
click at [115, 372] on link "Validations" at bounding box center [107, 367] width 215 height 41
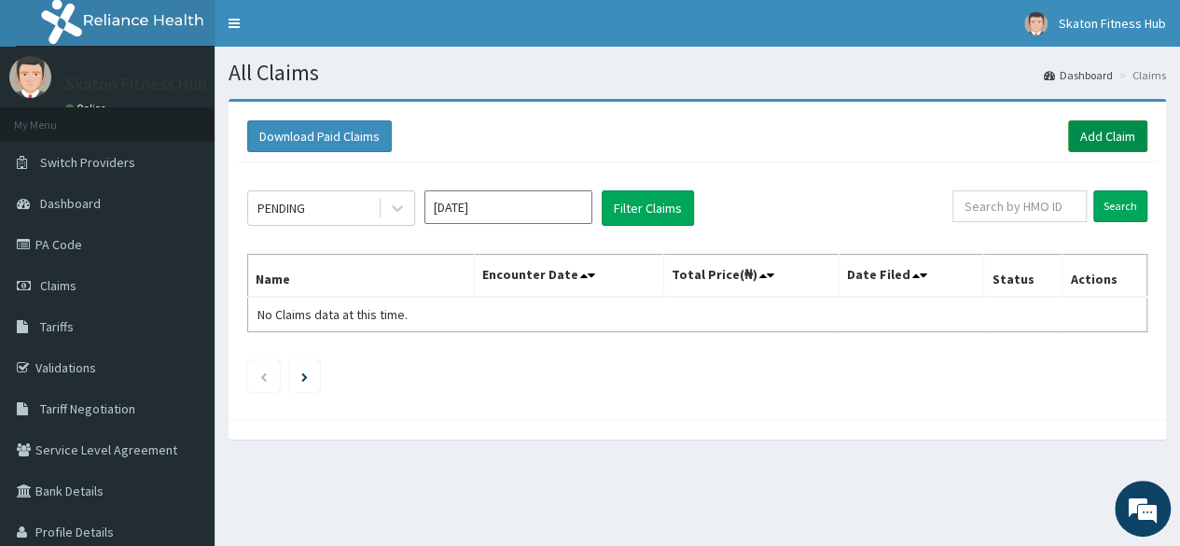
click at [1102, 124] on link "Add Claim" at bounding box center [1107, 136] width 79 height 32
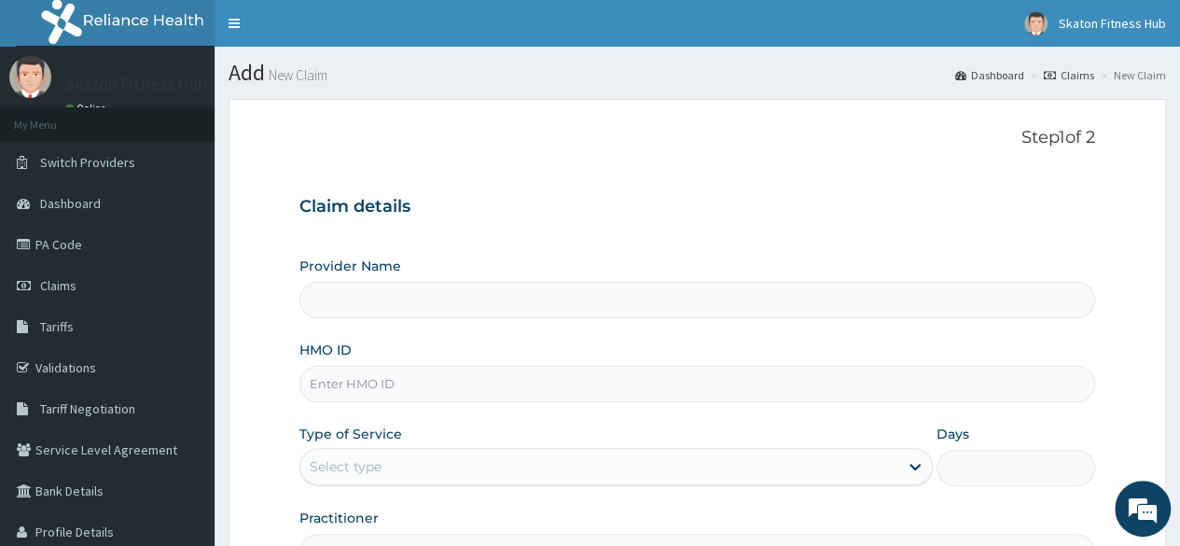
click at [354, 377] on input "HMO ID" at bounding box center [697, 384] width 796 height 36
paste input "KAT/10033/A [PERSON_NAME]"
drag, startPoint x: 382, startPoint y: 381, endPoint x: 658, endPoint y: 384, distance: 276.1
click at [658, 384] on input "KAT/10033/A [PERSON_NAME]" at bounding box center [697, 384] width 796 height 36
type input "KAT/10033/A"
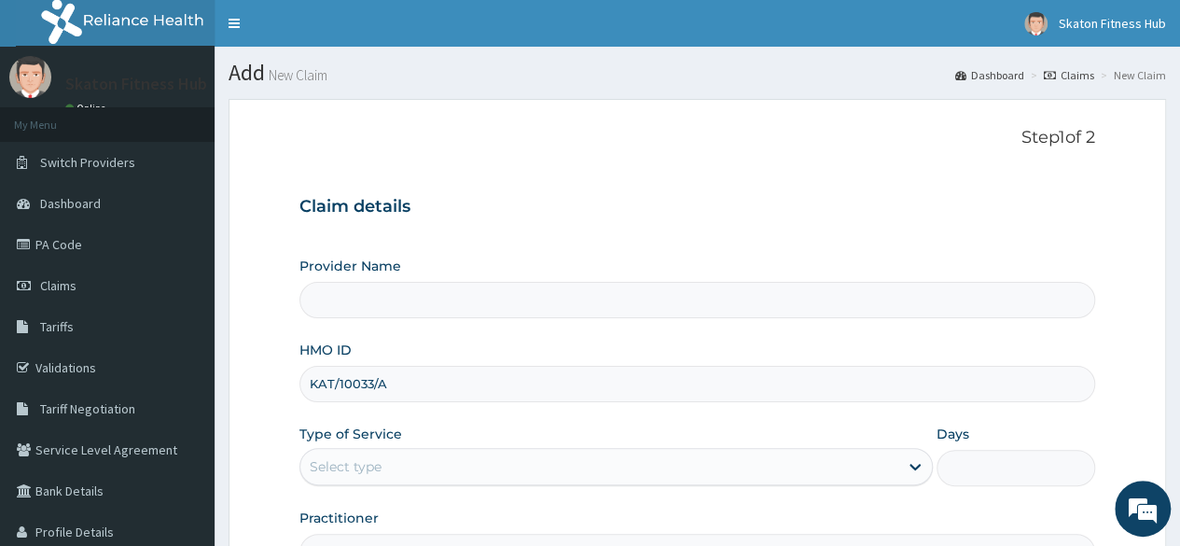
type input "Skaton Fitness Hub"
type input "1"
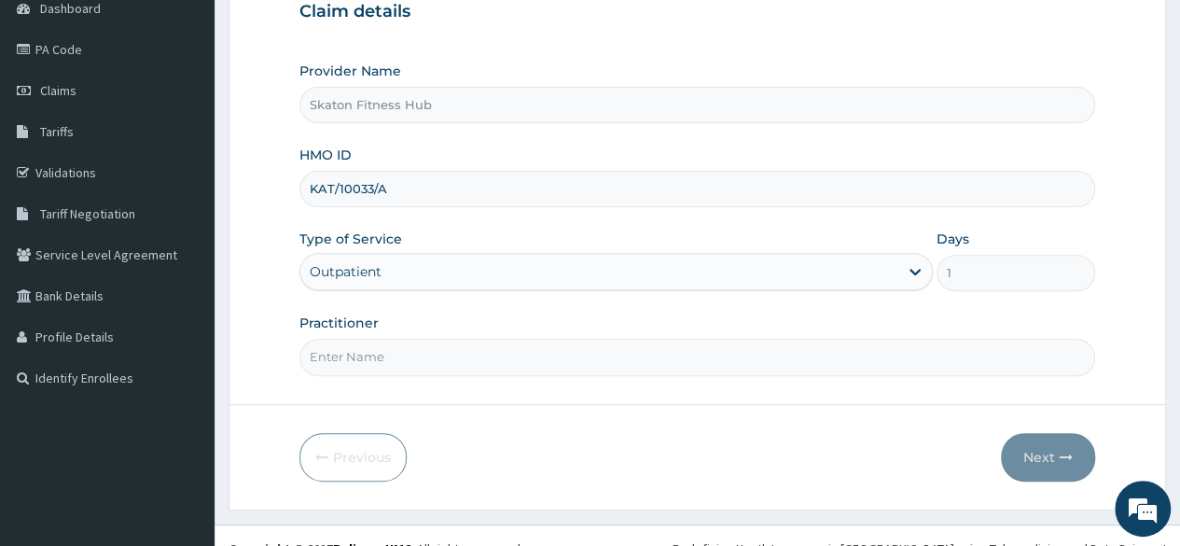
scroll to position [196, 0]
type input "KAT/10033/A"
click at [313, 362] on input "Practitioner" at bounding box center [697, 356] width 796 height 36
paste input "KAT/10033/A Doris Chiamaka Umeh"
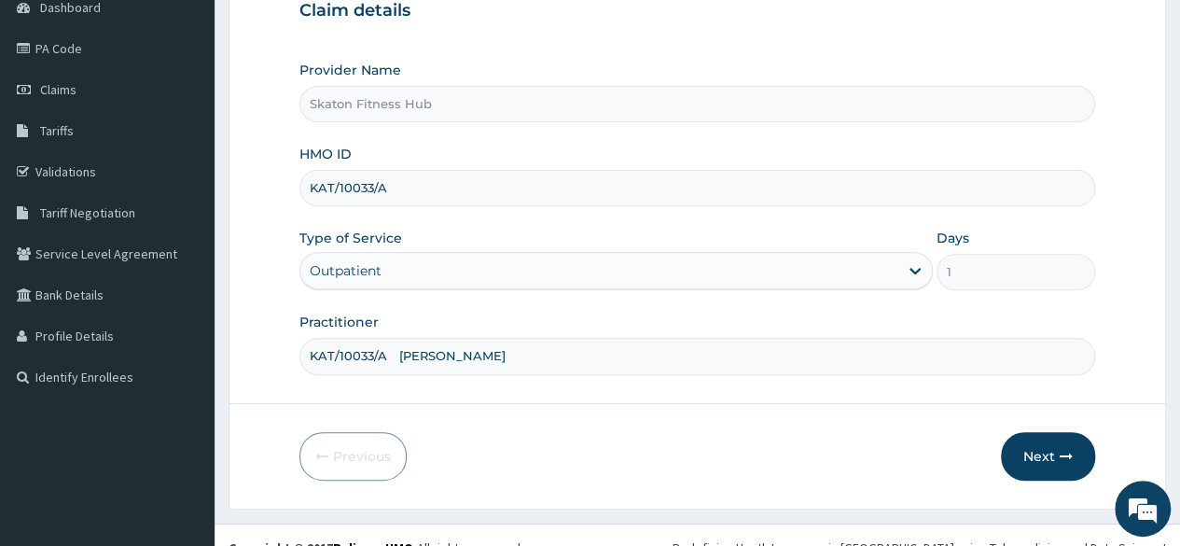
scroll to position [0, 0]
drag, startPoint x: 386, startPoint y: 357, endPoint x: 21, endPoint y: 333, distance: 366.4
click at [21, 333] on div "R EL Toggle navigation Skaton Fitness Hub Skaton Fitness Hub - members@skatonfi…" at bounding box center [590, 187] width 1180 height 767
type input "Doris Chiamaka Umeh"
click at [1022, 432] on button "Next" at bounding box center [1048, 456] width 94 height 49
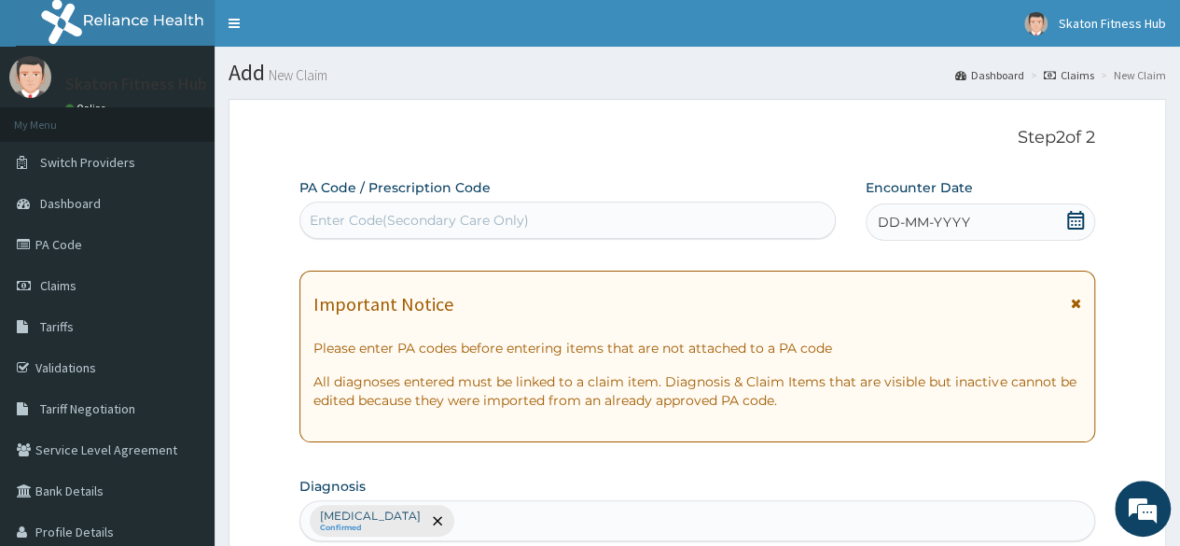
click at [373, 208] on div "Enter Code(Secondary Care Only)" at bounding box center [567, 220] width 534 height 30
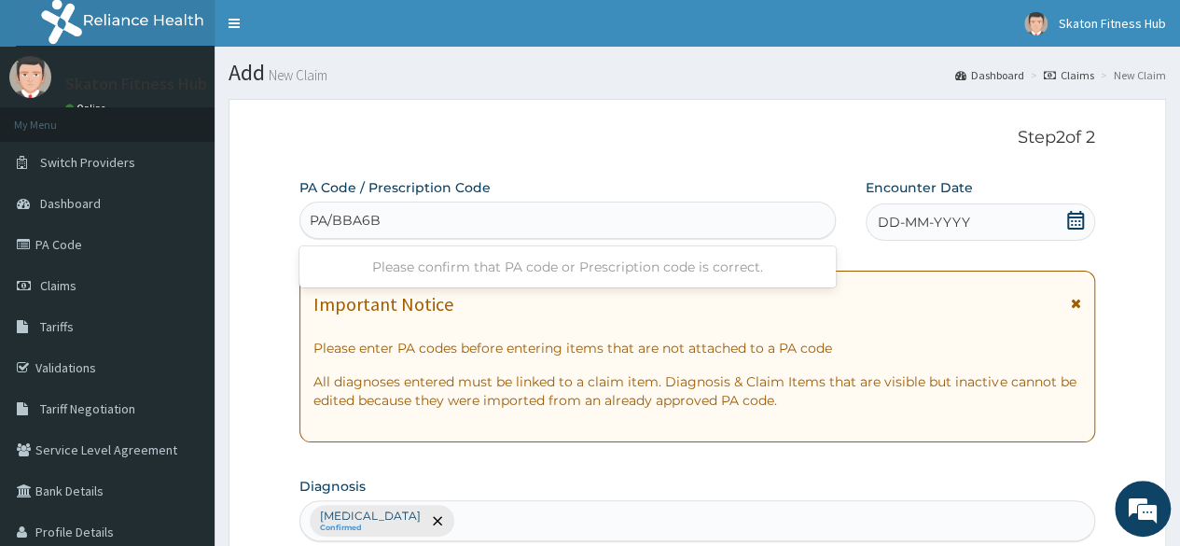
type input "PA/BBA6BC"
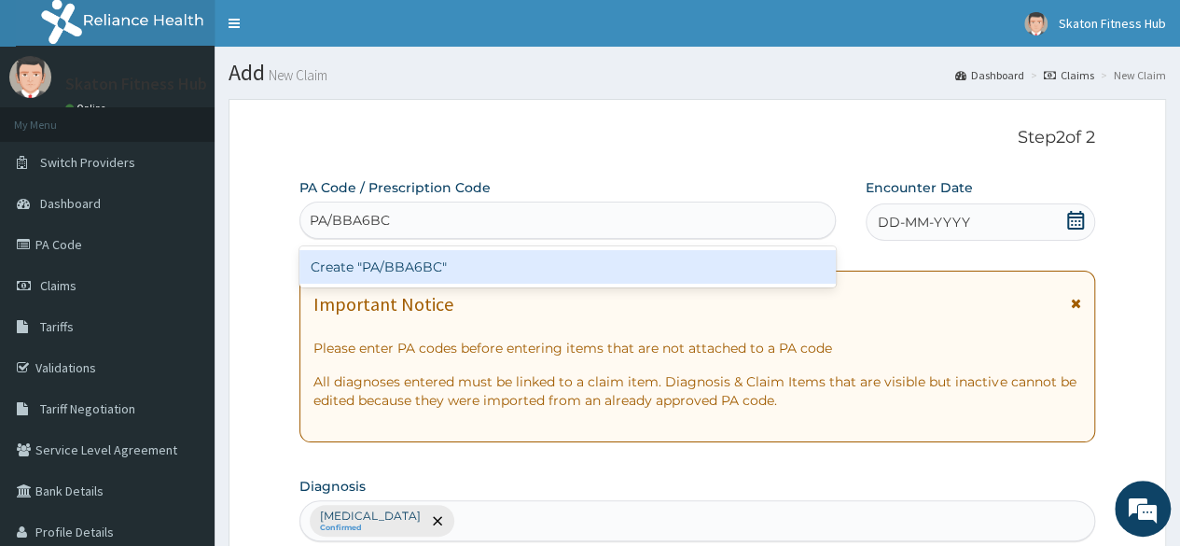
click at [403, 270] on div "Create "PA/BBA6BC"" at bounding box center [566, 267] width 535 height 34
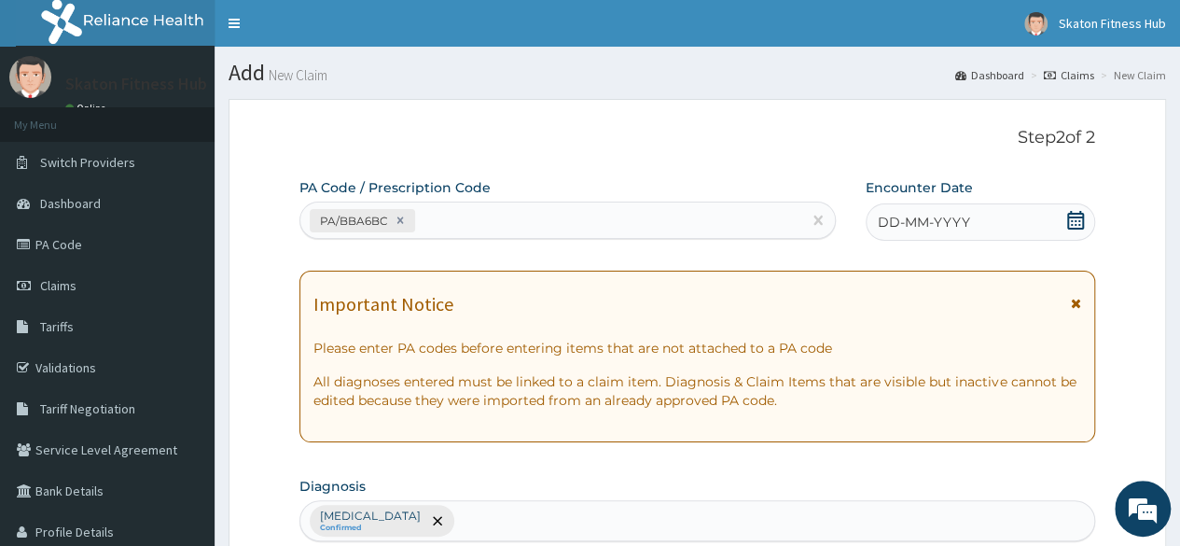
click at [1073, 220] on icon at bounding box center [1075, 220] width 19 height 19
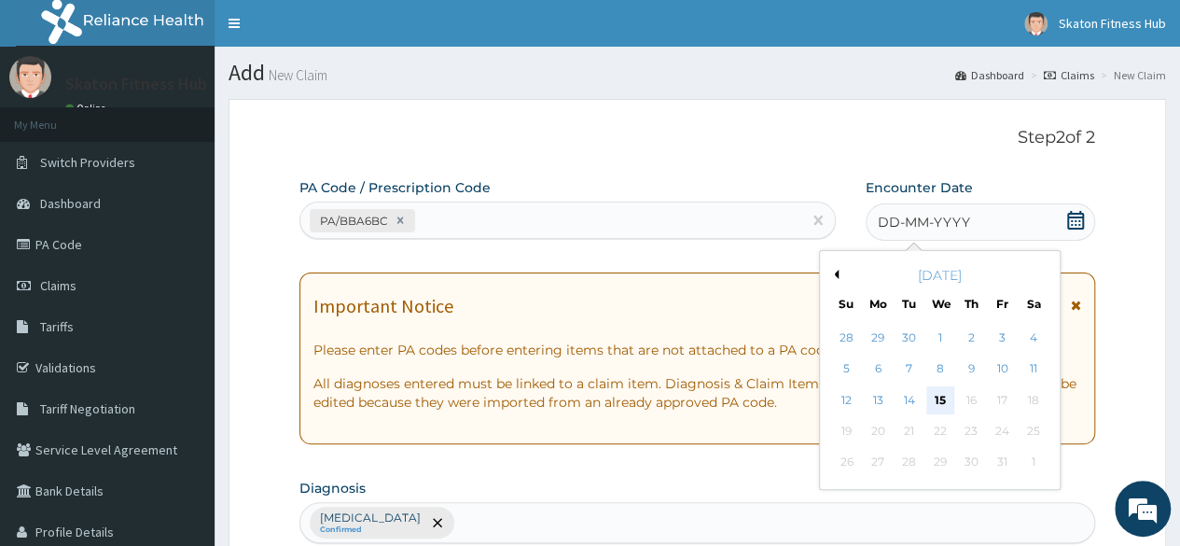
click at [939, 395] on div "15" at bounding box center [939, 400] width 28 height 28
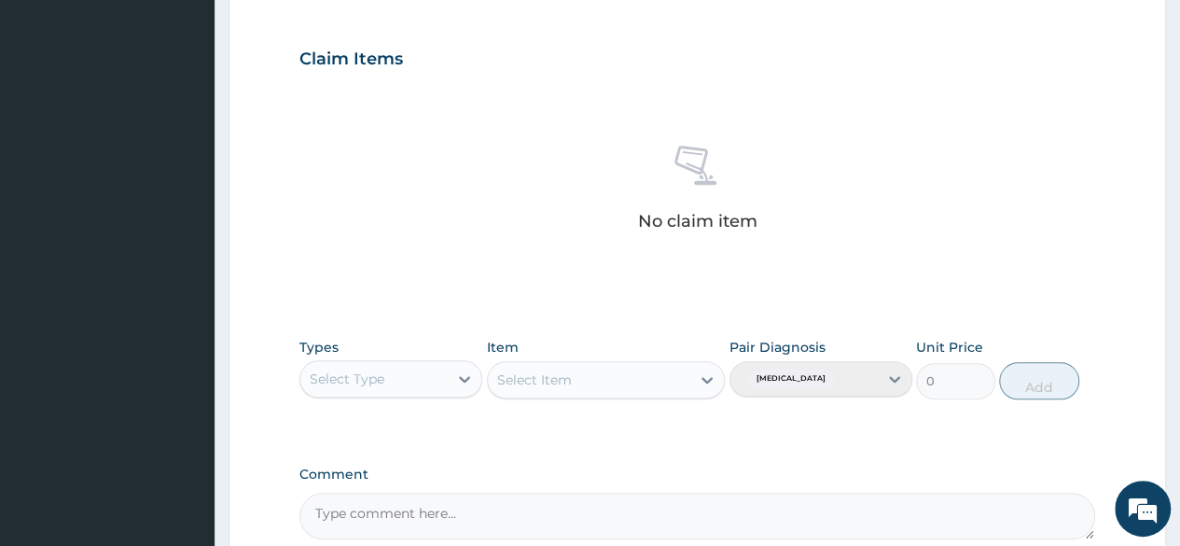
scroll to position [613, 0]
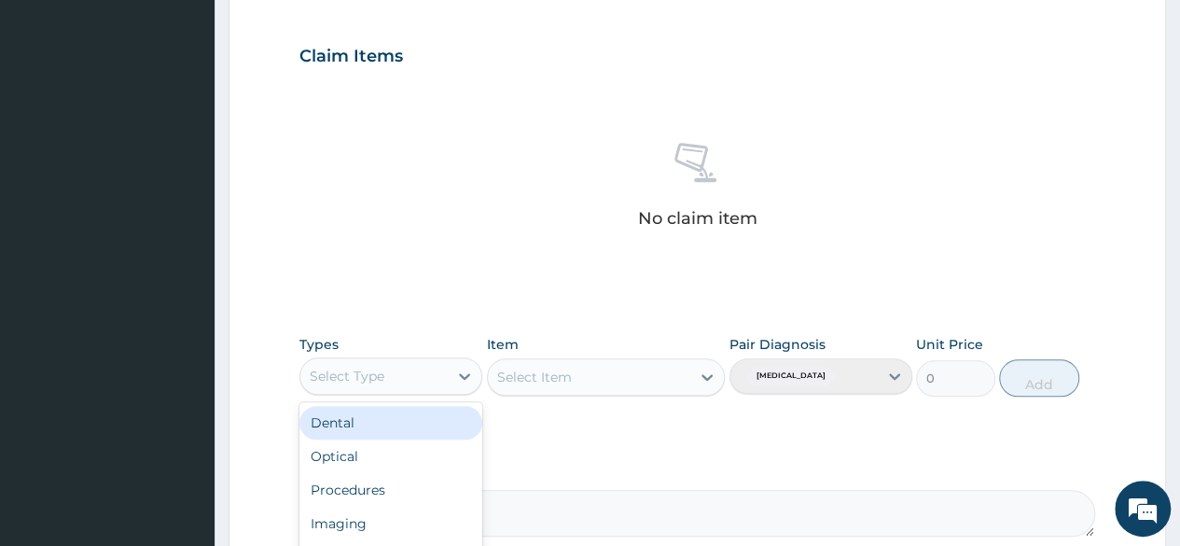
click at [433, 373] on div "Select Type" at bounding box center [373, 376] width 147 height 30
type input "GYM"
click at [439, 410] on div "Gym" at bounding box center [390, 423] width 183 height 34
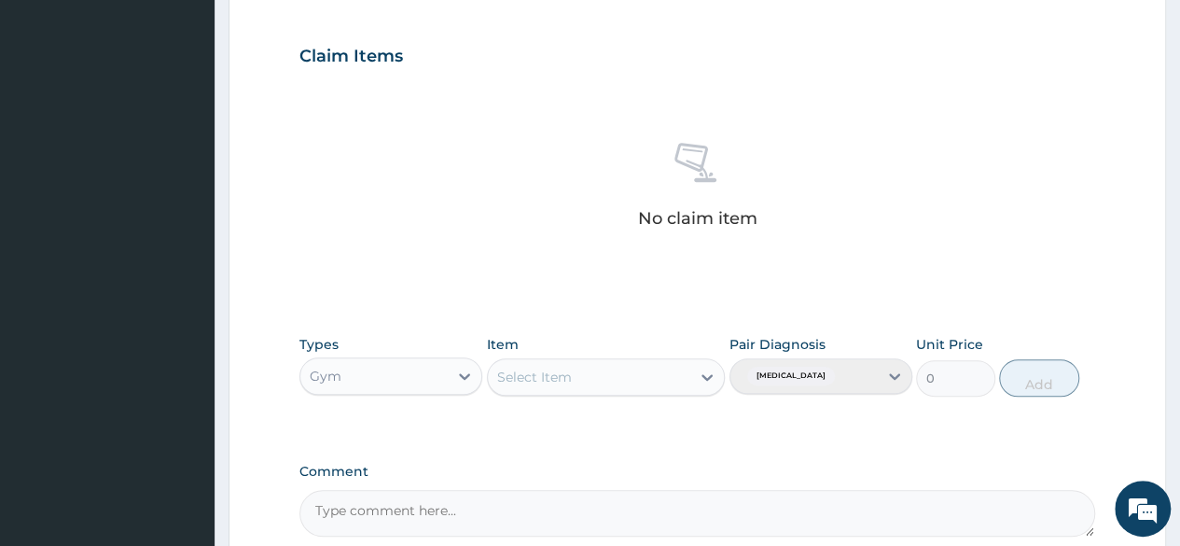
click at [536, 385] on div "Select Item" at bounding box center [606, 376] width 239 height 37
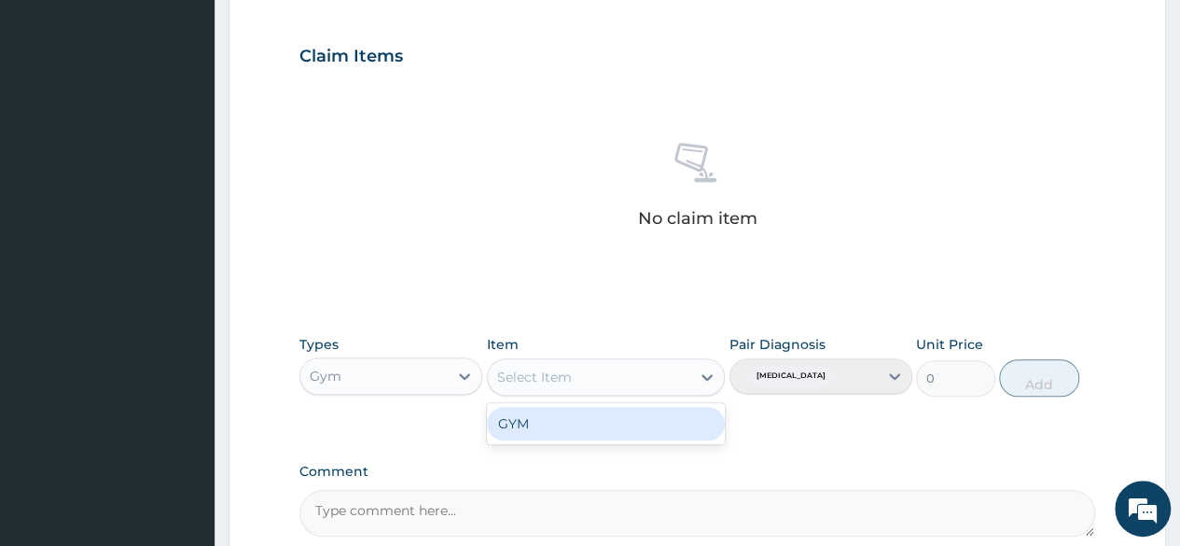
click at [536, 385] on div "Select Item" at bounding box center [589, 377] width 203 height 30
click at [540, 412] on div "GYM" at bounding box center [606, 424] width 239 height 34
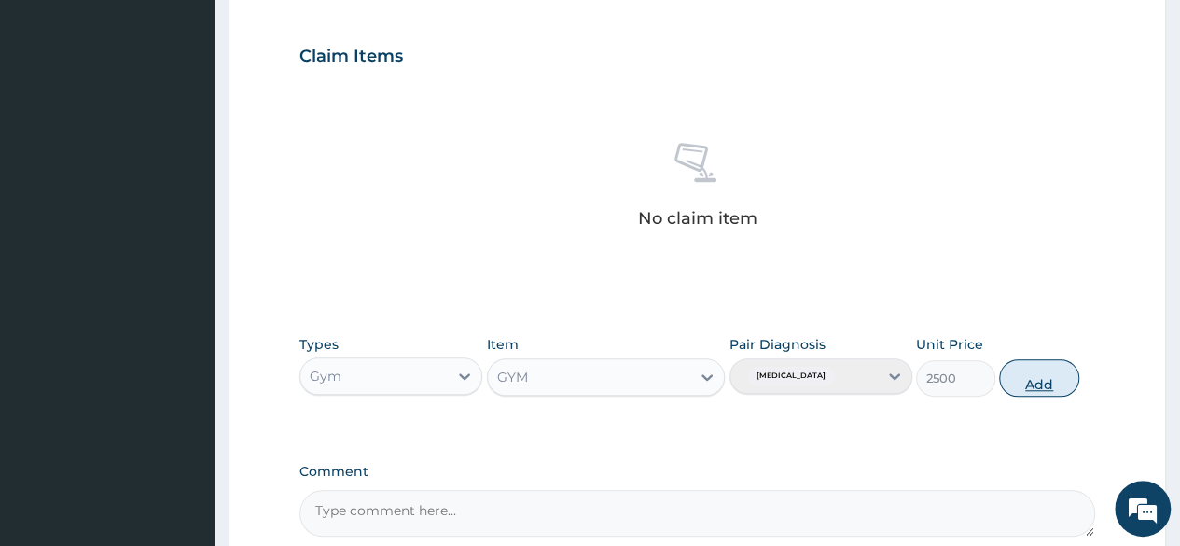
click at [1046, 378] on button "Add" at bounding box center [1038, 377] width 79 height 37
type input "0"
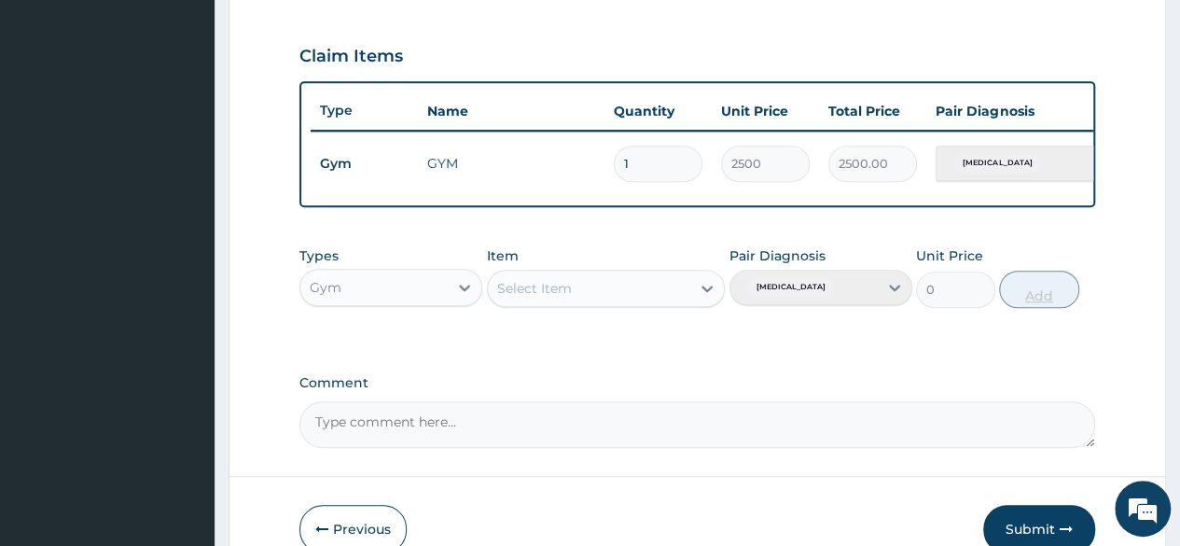
scroll to position [722, 0]
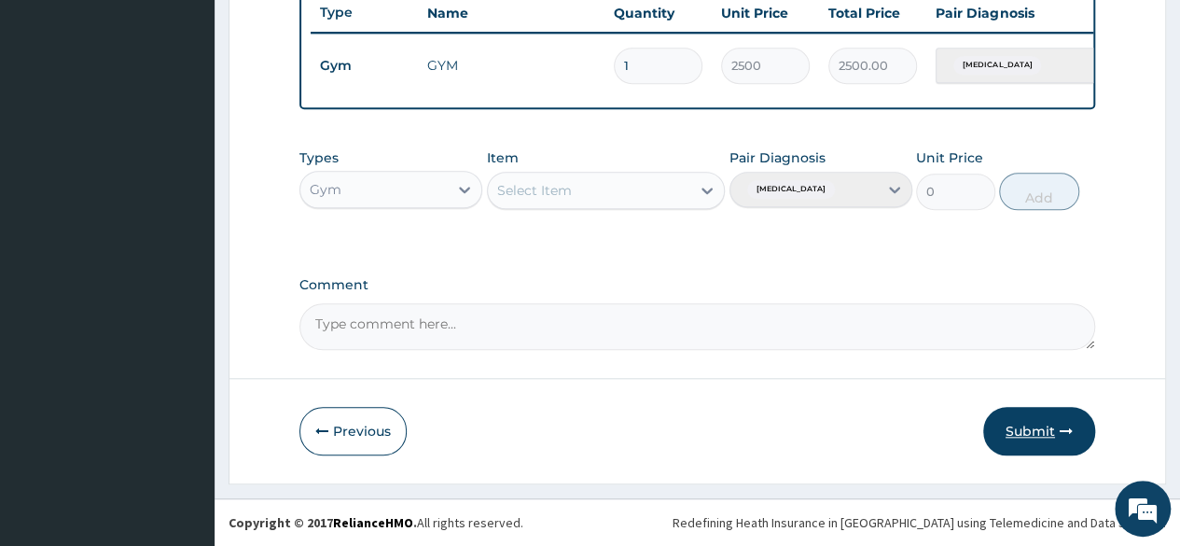
click at [1032, 439] on button "Submit" at bounding box center [1039, 431] width 112 height 49
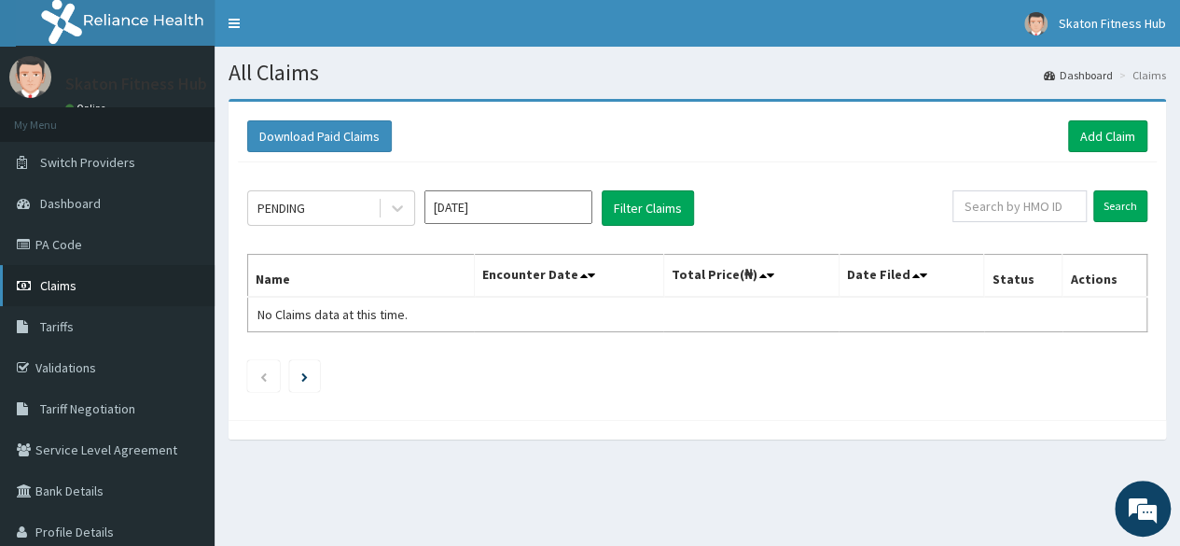
click at [103, 294] on link "Claims" at bounding box center [107, 285] width 215 height 41
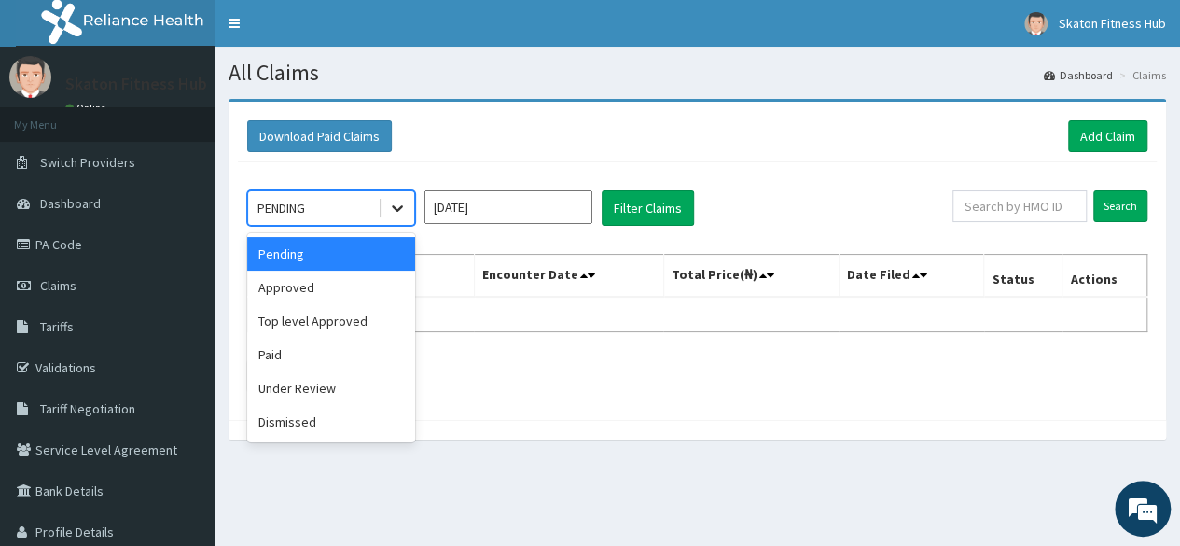
click at [405, 213] on icon at bounding box center [397, 208] width 19 height 19
click at [333, 353] on div "Paid" at bounding box center [331, 355] width 168 height 34
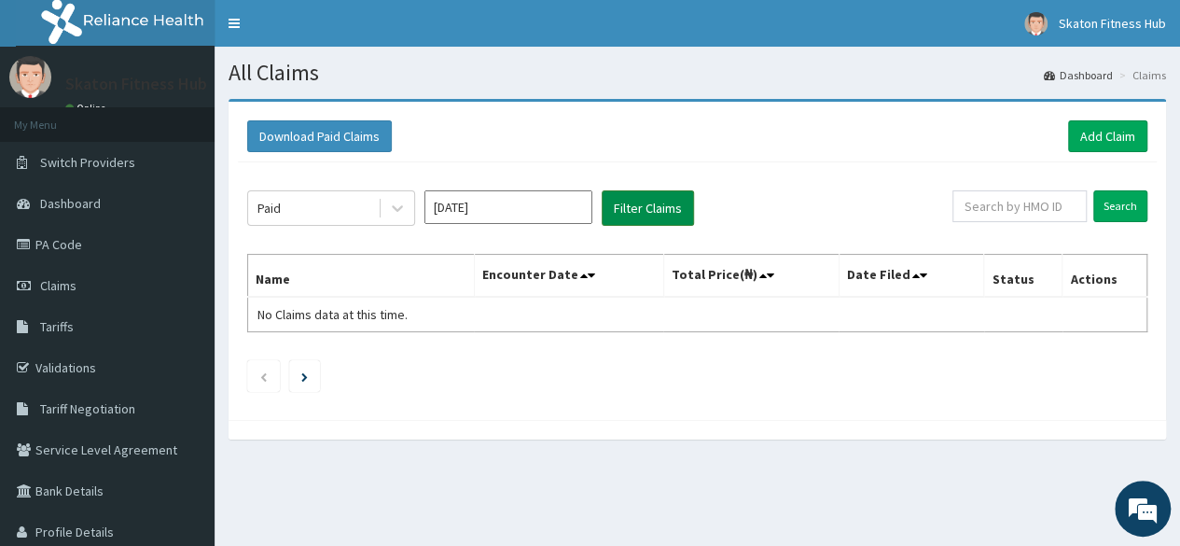
click at [634, 203] on button "Filter Claims" at bounding box center [648, 207] width 92 height 35
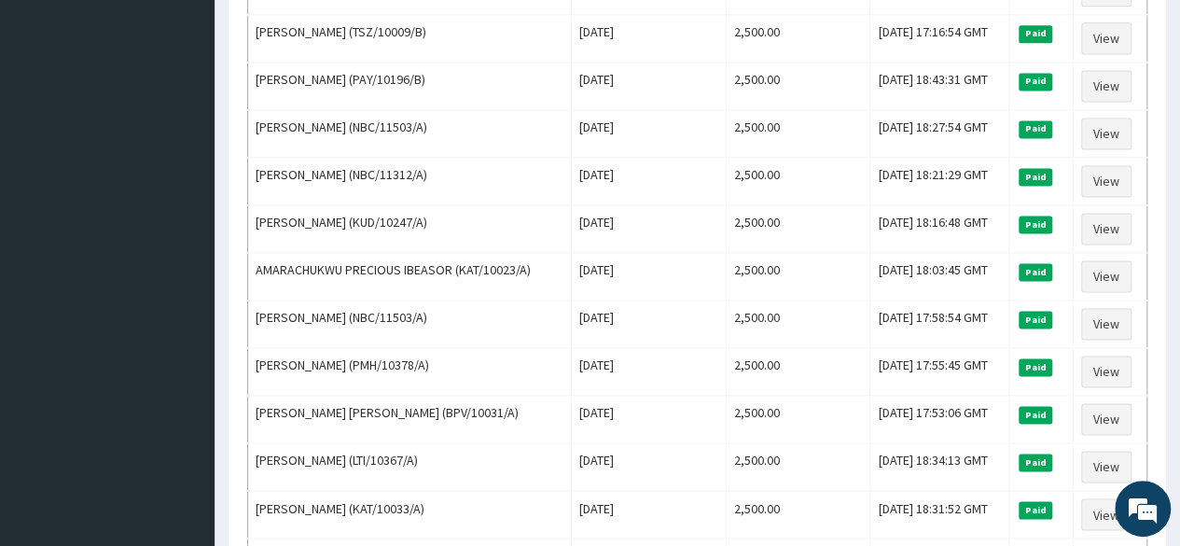
scroll to position [1282, 0]
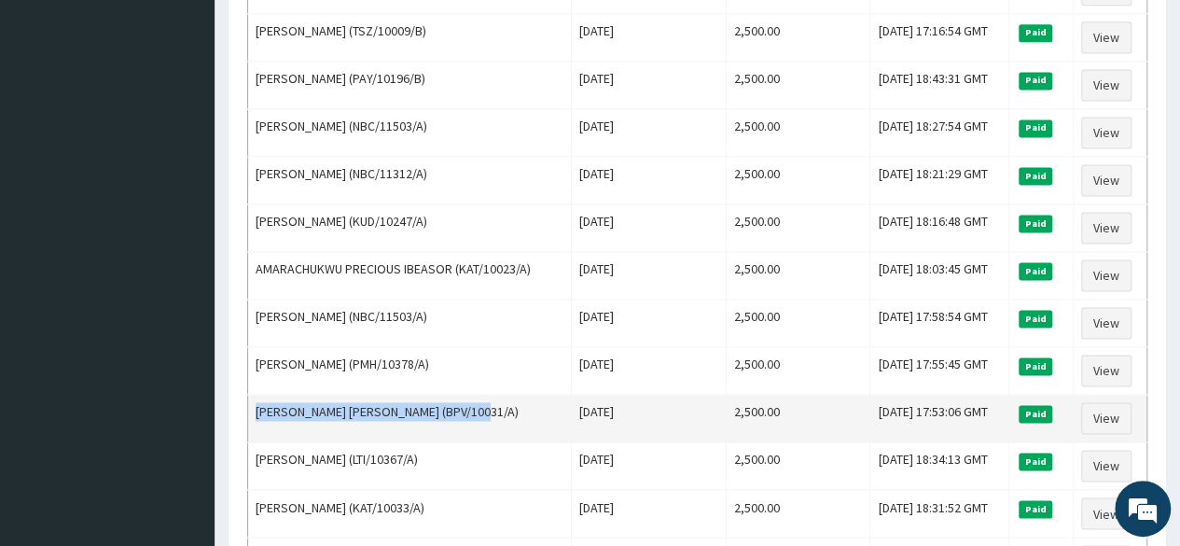
drag, startPoint x: 485, startPoint y: 383, endPoint x: 254, endPoint y: 372, distance: 231.6
click at [254, 395] on td "[PERSON_NAME] [PERSON_NAME] (BPV/10031/A)" at bounding box center [410, 419] width 324 height 48
copy td "[PERSON_NAME] [PERSON_NAME] (BPV/10031/A)"
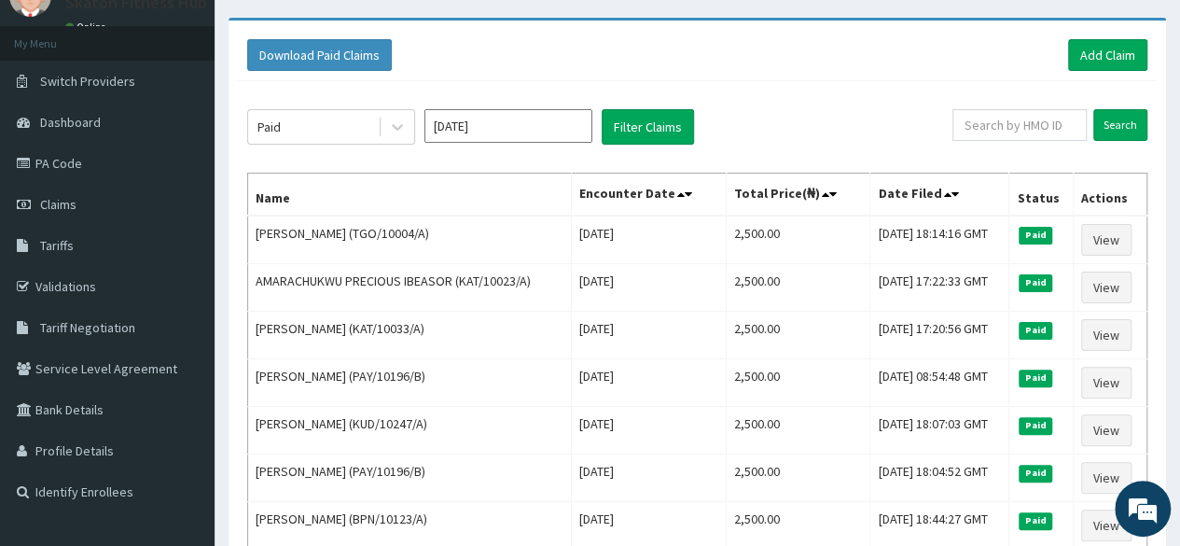
scroll to position [0, 0]
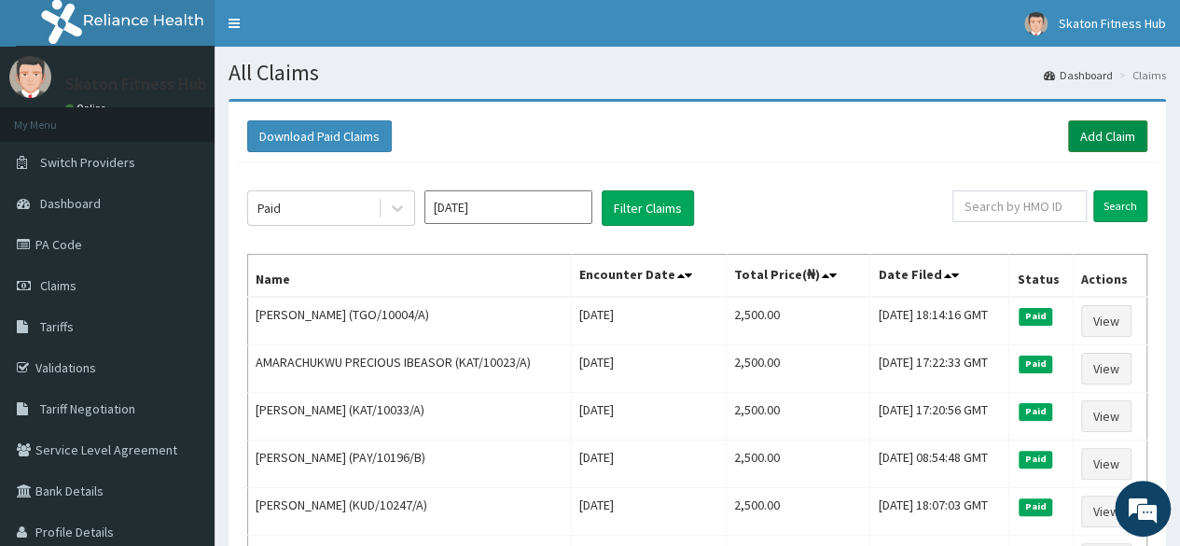
click at [1073, 143] on link "Add Claim" at bounding box center [1107, 136] width 79 height 32
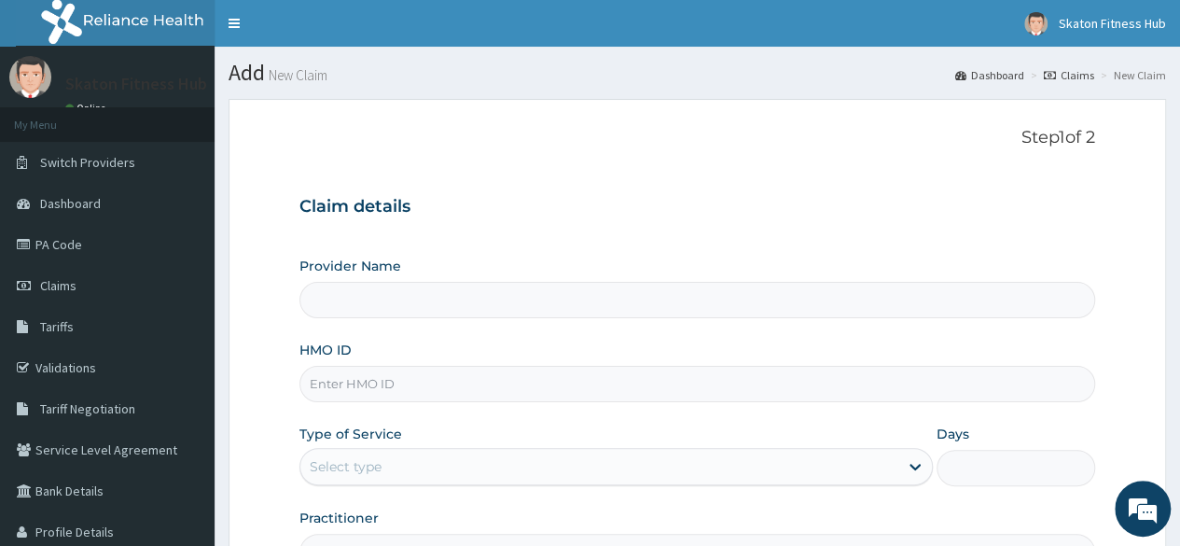
click at [358, 320] on div "Provider Name HMO ID Type of Service Select type Days Practitioner" at bounding box center [697, 412] width 796 height 313
click at [349, 370] on input "HMO ID" at bounding box center [697, 384] width 796 height 36
paste input "[PERSON_NAME] [PERSON_NAME] (BPV/10031/A)"
type input "[PERSON_NAME] [PERSON_NAME] (BPV/10031/A)"
type input "Skaton Fitness Hub"
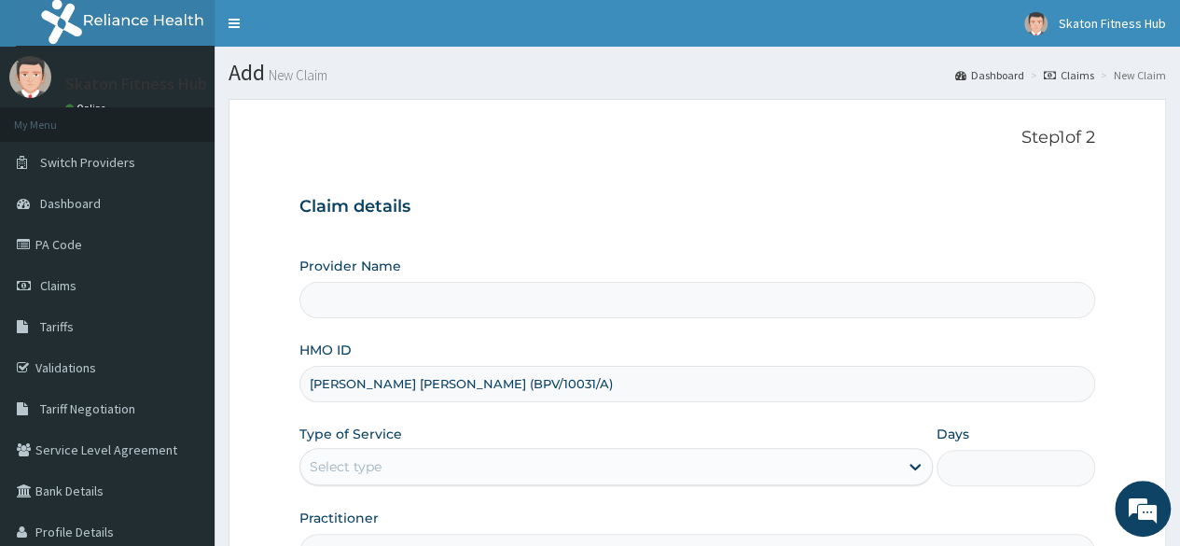
type input "1"
drag, startPoint x: 481, startPoint y: 381, endPoint x: 112, endPoint y: 339, distance: 371.7
click at [112, 339] on div "R EL Toggle navigation Skaton Fitness Hub Skaton Fitness Hub - [EMAIL_ADDRESS][…" at bounding box center [590, 383] width 1180 height 767
click at [403, 395] on input "BPV/10031/A)" at bounding box center [697, 384] width 796 height 36
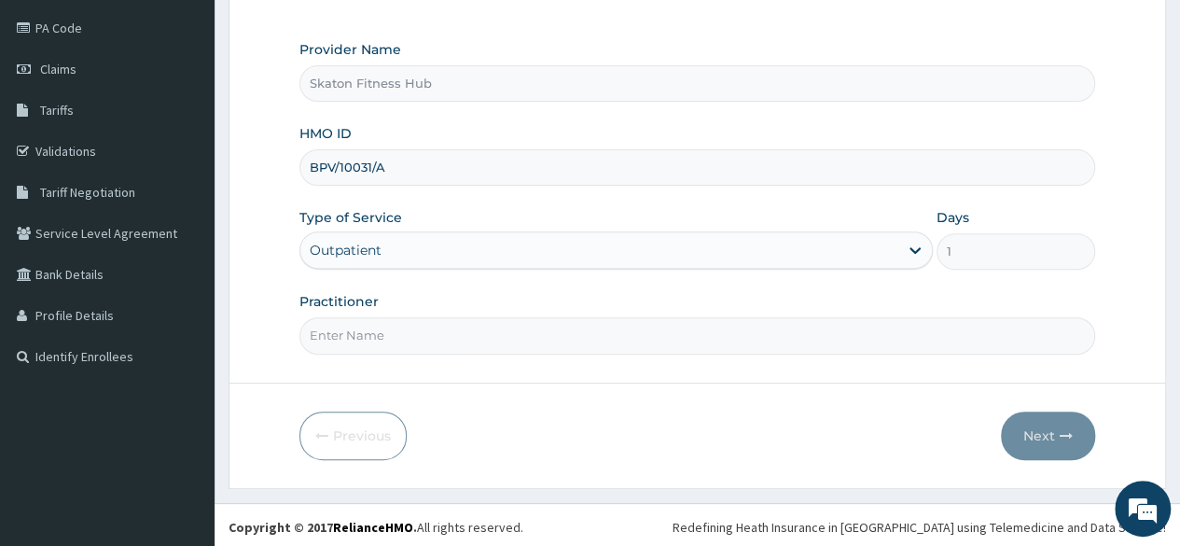
type input "BPV/10031/A"
click at [367, 336] on input "Practitioner" at bounding box center [697, 335] width 796 height 36
paste input "[PERSON_NAME] [PERSON_NAME] (BPV/10031/A)"
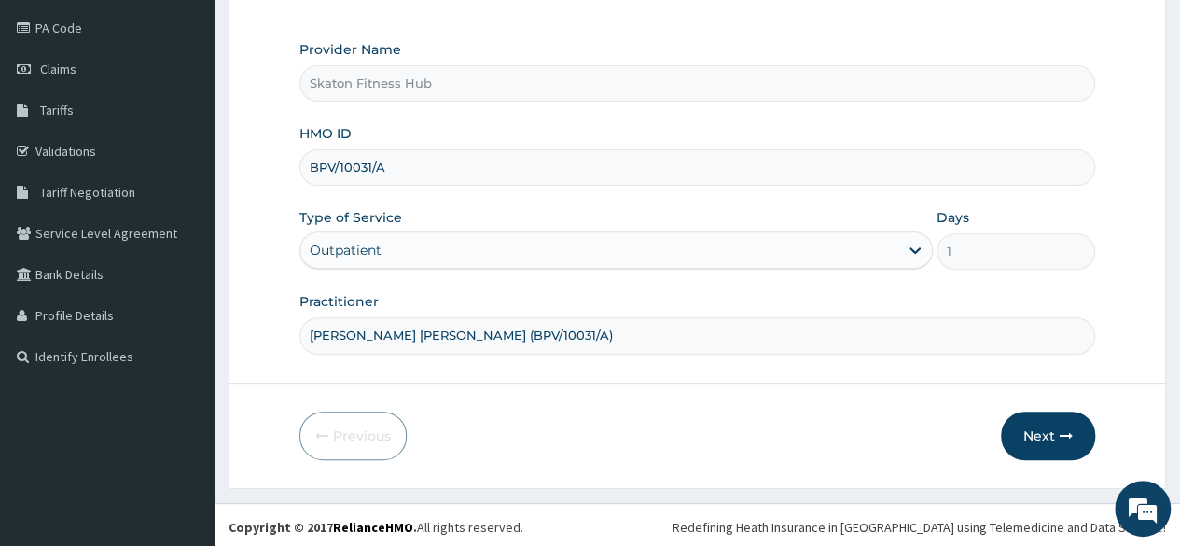
drag, startPoint x: 474, startPoint y: 332, endPoint x: 634, endPoint y: 355, distance: 162.1
click at [634, 355] on form "Step 1 of 2 Claim details Provider Name Skaton Fitness Hub HMO ID BPV/10031/A T…" at bounding box center [697, 184] width 937 height 605
type input "[PERSON_NAME] [PERSON_NAME]"
